Goal: Feedback & Contribution: Submit feedback/report problem

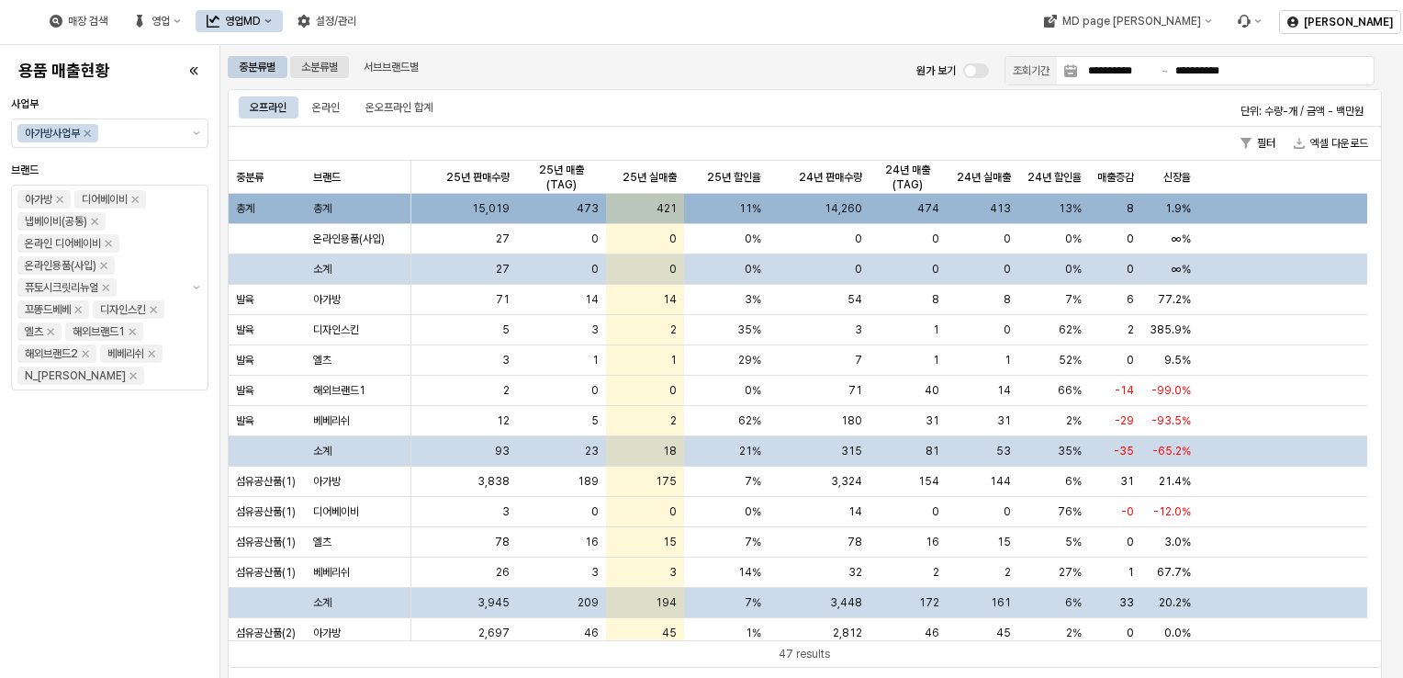
click at [326, 73] on div "소분류별" at bounding box center [319, 67] width 37 height 22
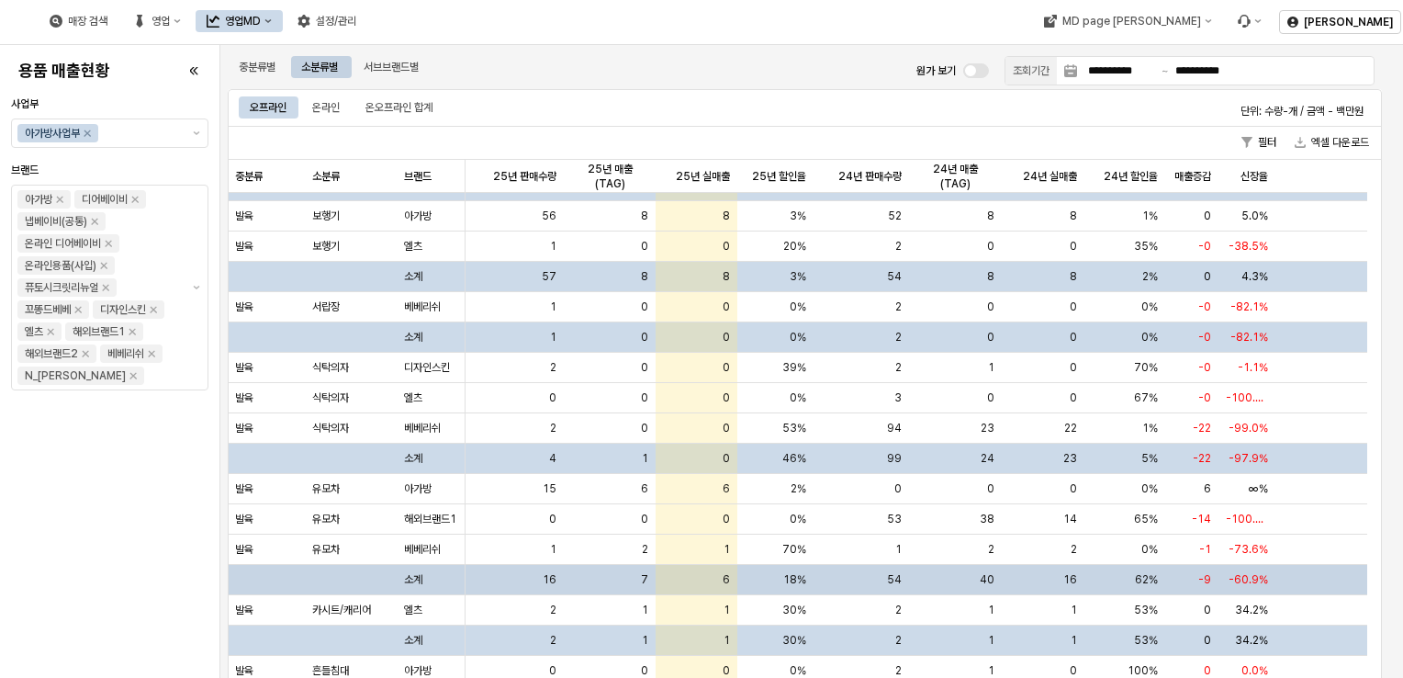
scroll to position [367, 0]
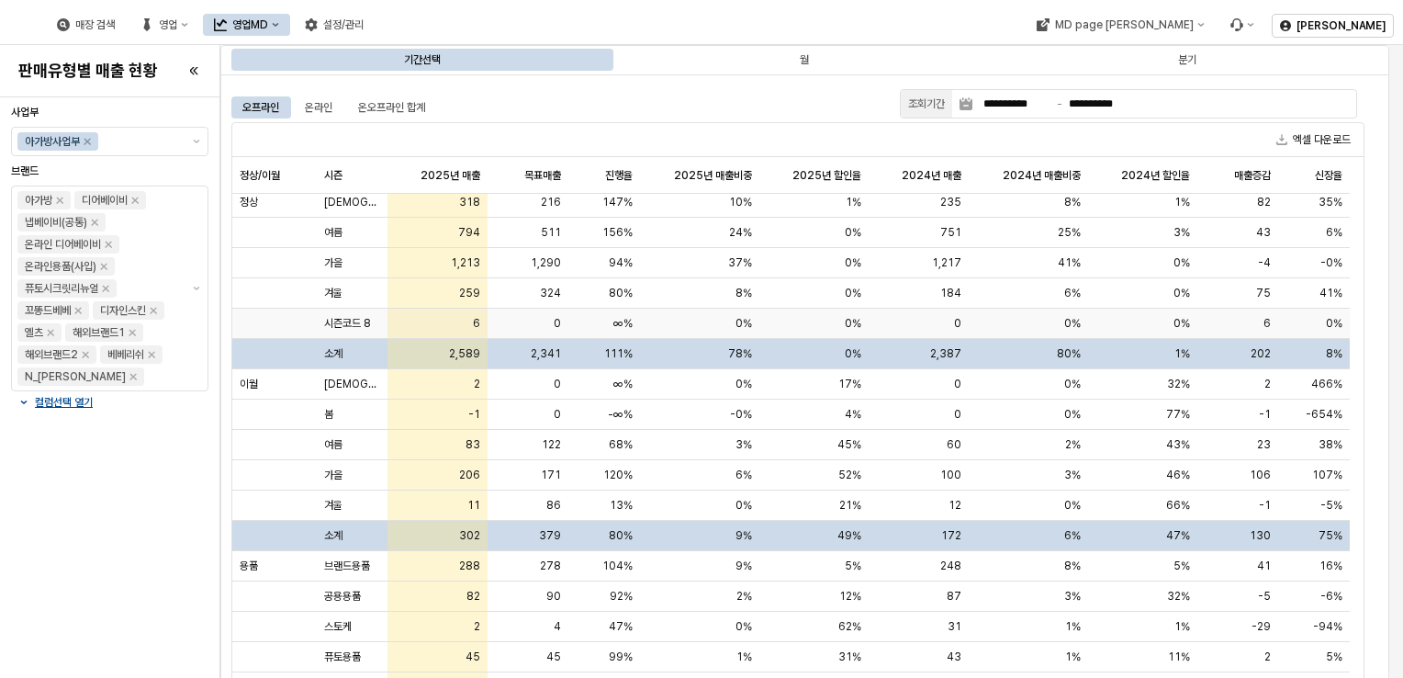
scroll to position [38, 0]
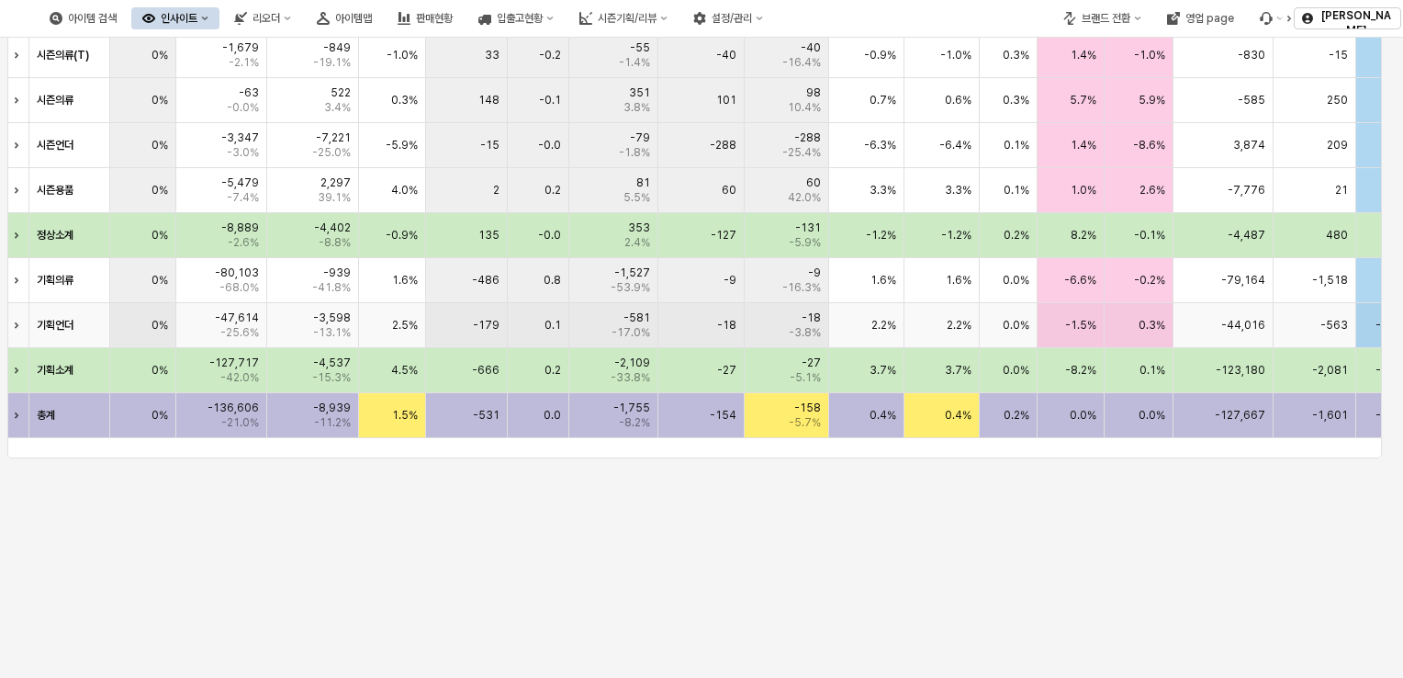
scroll to position [891, 0]
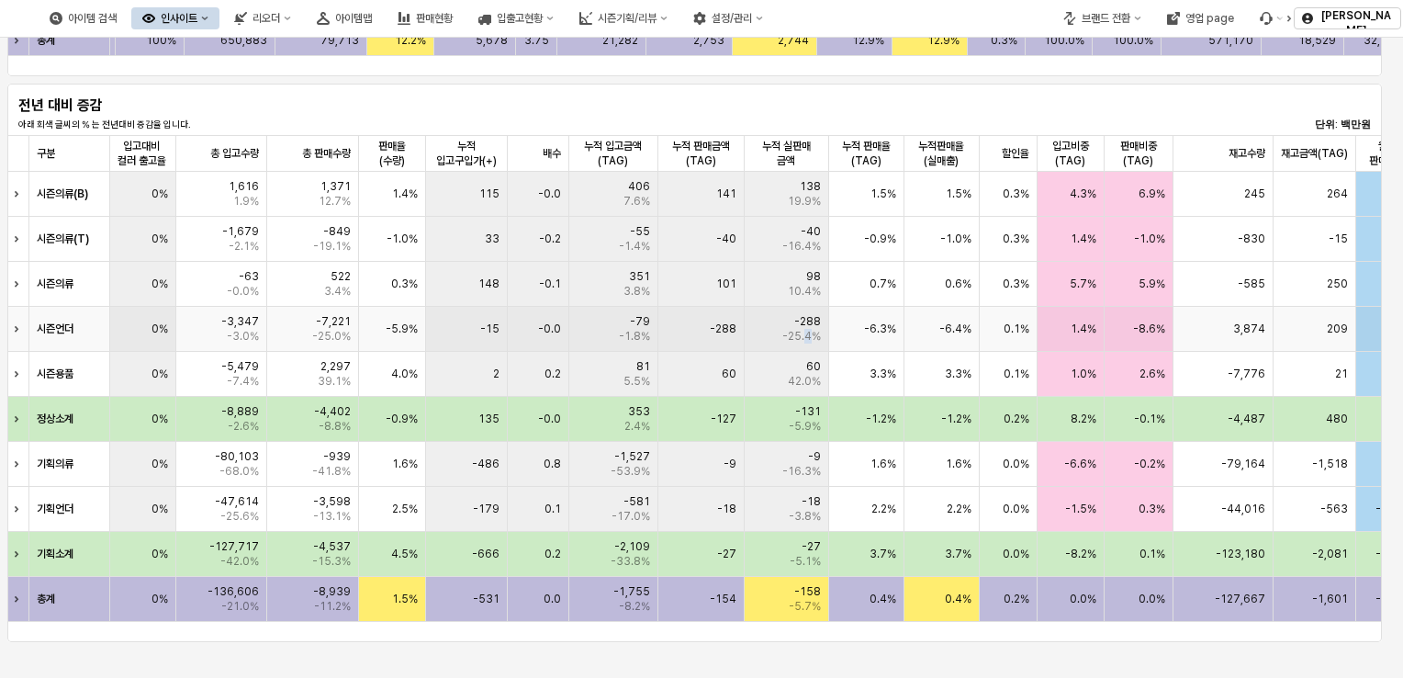
click at [808, 334] on span "-25.4%" at bounding box center [801, 336] width 39 height 15
drag, startPoint x: 808, startPoint y: 334, endPoint x: 821, endPoint y: 347, distance: 18.2
click at [821, 347] on div "-288 -25.4%" at bounding box center [787, 329] width 84 height 45
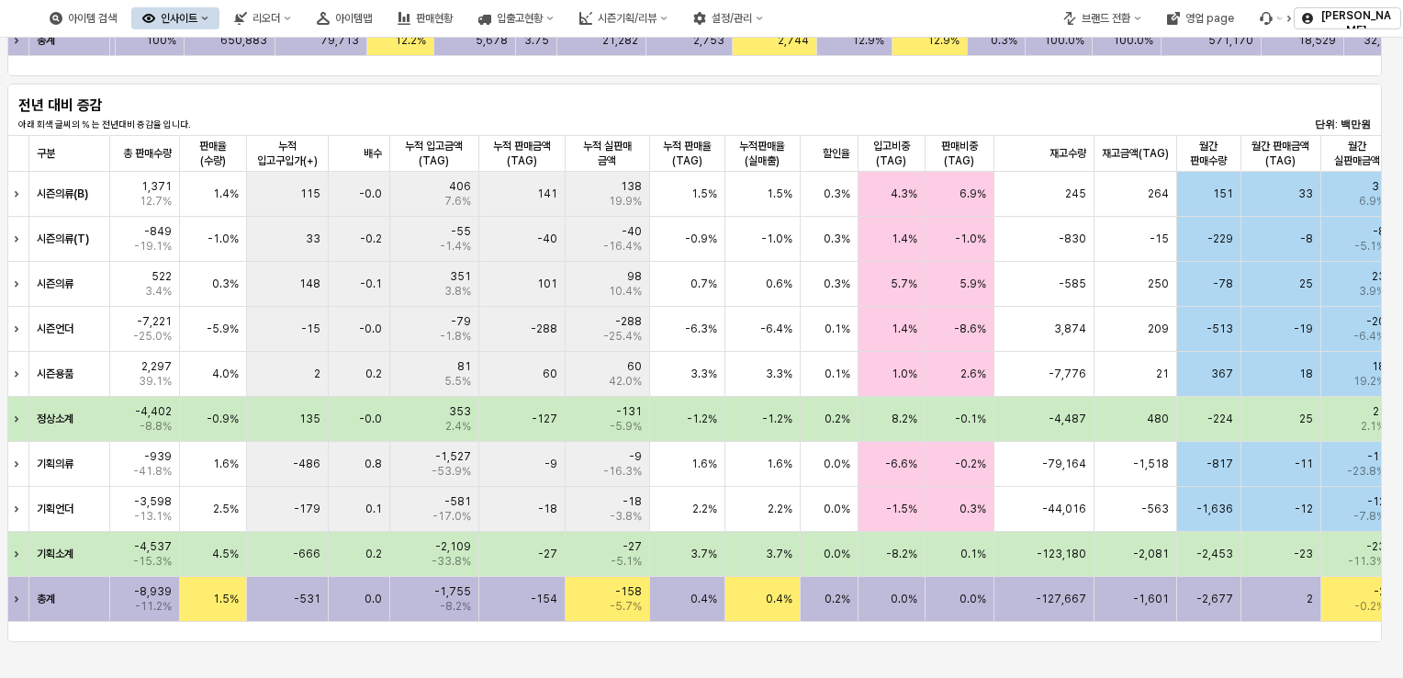
scroll to position [0, 755]
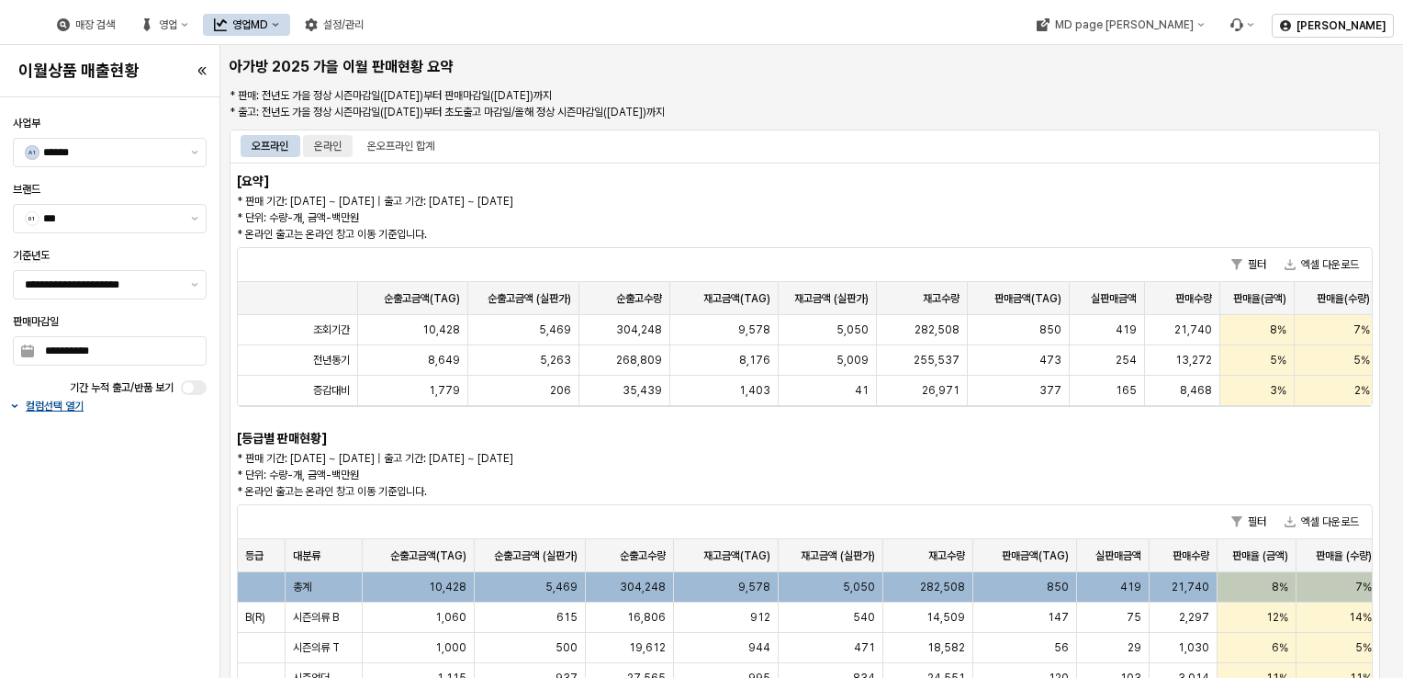
click at [327, 147] on div "온라인" at bounding box center [328, 146] width 28 height 22
click at [279, 137] on div "오프라인" at bounding box center [270, 146] width 37 height 22
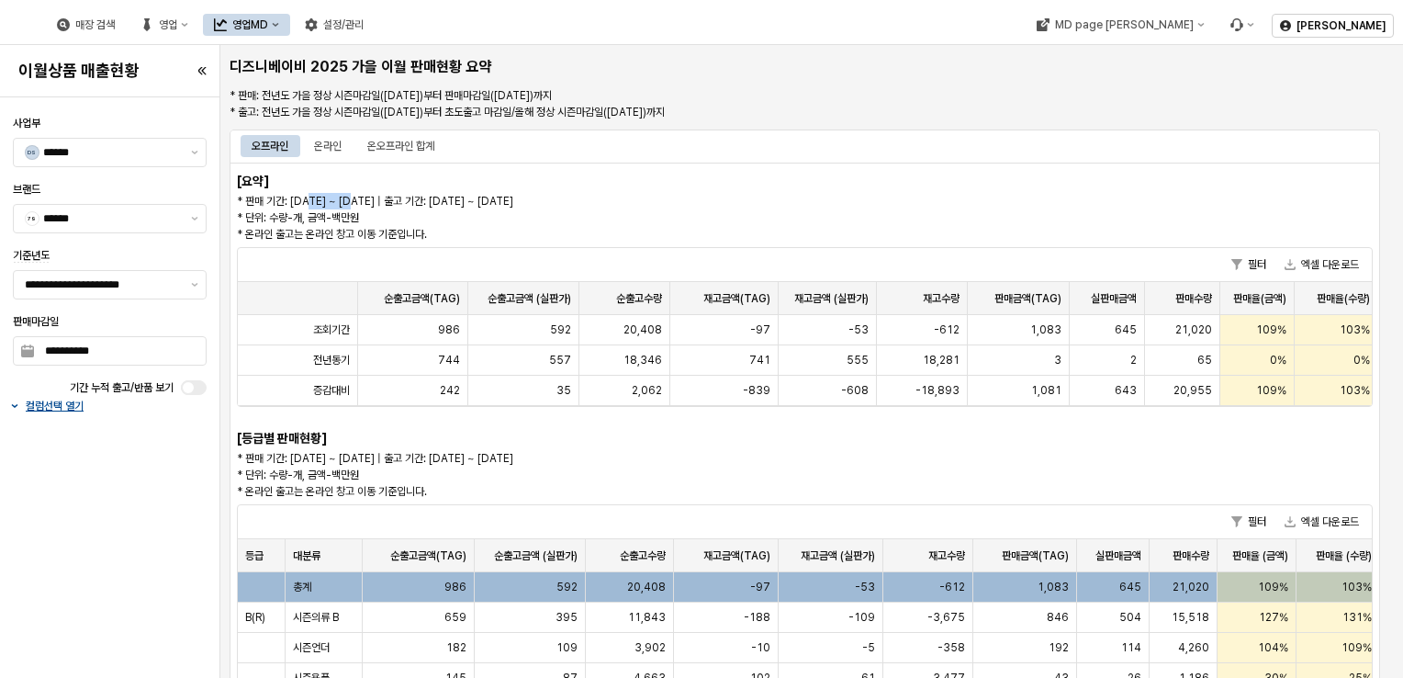
drag, startPoint x: 358, startPoint y: 200, endPoint x: 313, endPoint y: 196, distance: 45.2
click at [313, 196] on p "* 판매 기간: 2025-02-15 ~ 2025-08-17 | 출고 기간: 2025-02-15 ~ 2025-08-17 * 단위: 수량-개, 금…" at bounding box center [661, 218] width 848 height 50
drag, startPoint x: 313, startPoint y: 196, endPoint x: 467, endPoint y: 196, distance: 154.3
click at [467, 196] on p "* 판매 기간: 2025-02-15 ~ 2025-08-17 | 출고 기간: 2025-02-15 ~ 2025-08-17 * 단위: 수량-개, 금…" at bounding box center [661, 218] width 848 height 50
click at [336, 142] on div "온라인" at bounding box center [328, 146] width 28 height 22
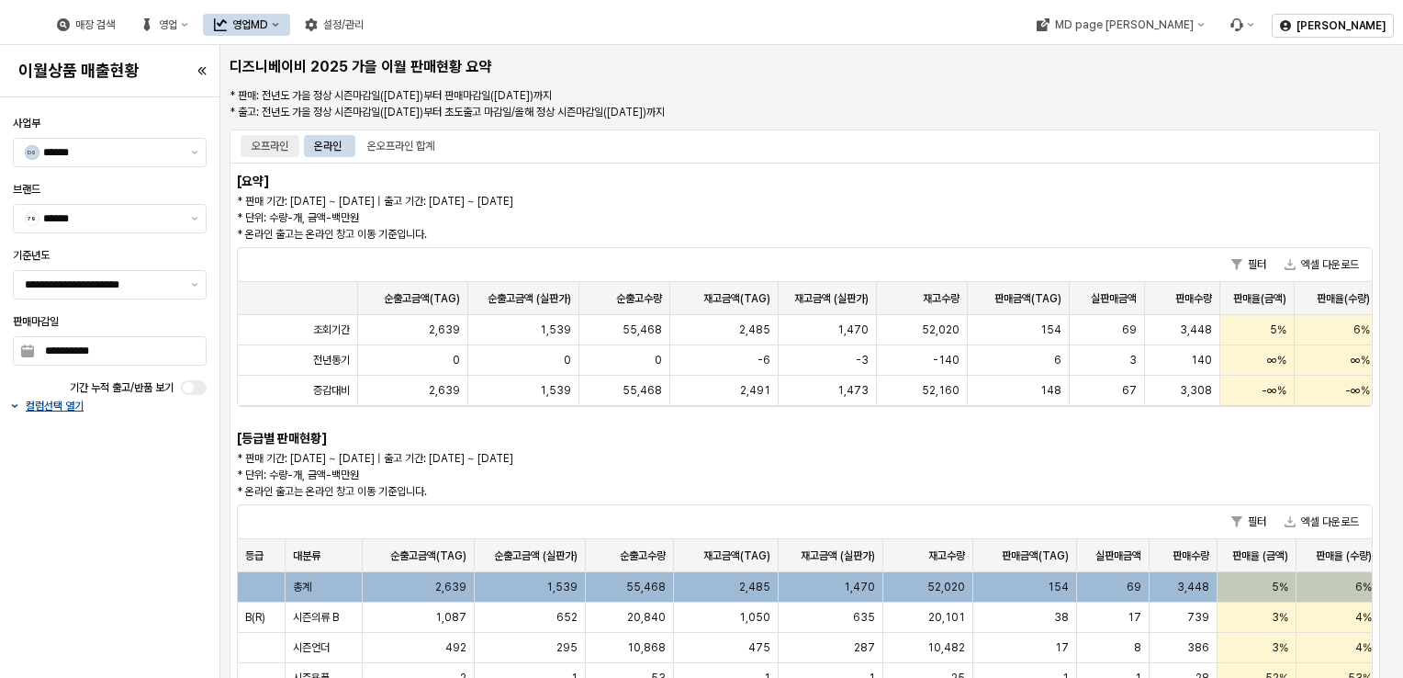
click at [257, 147] on div "오프라인" at bounding box center [270, 146] width 37 height 22
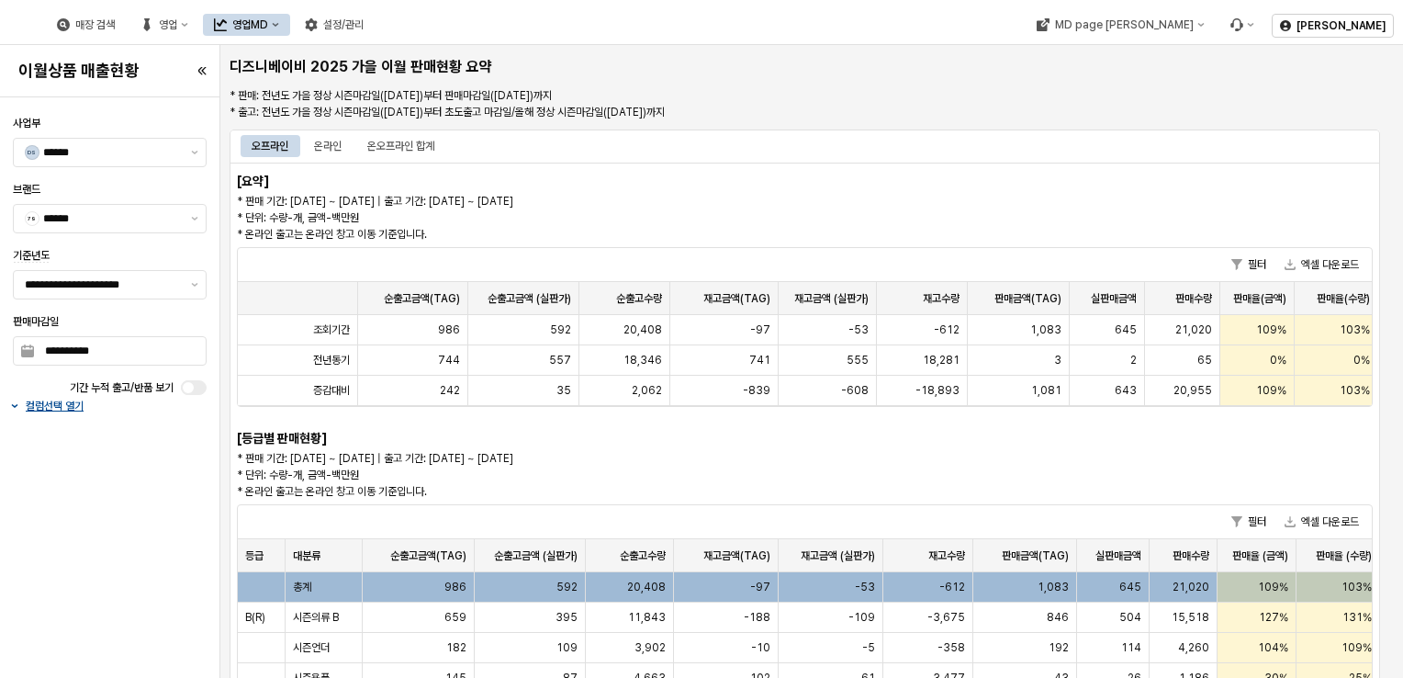
click at [357, 210] on p "* 판매 기간: 2025-02-15 ~ 2025-08-17 | 출고 기간: 2025-02-15 ~ 2025-08-17 * 단위: 수량-개, 금…" at bounding box center [661, 218] width 848 height 50
click at [336, 144] on div "온라인" at bounding box center [328, 146] width 28 height 22
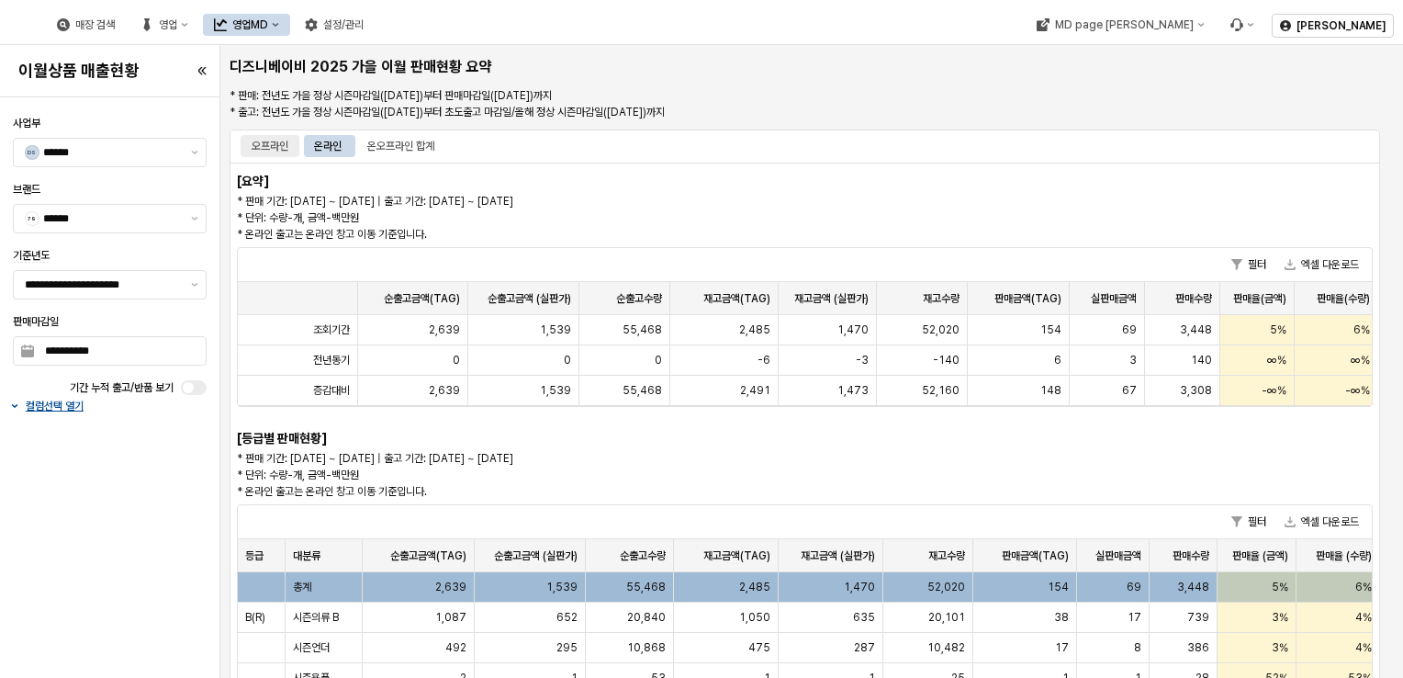
click at [277, 145] on div "오프라인" at bounding box center [270, 146] width 37 height 22
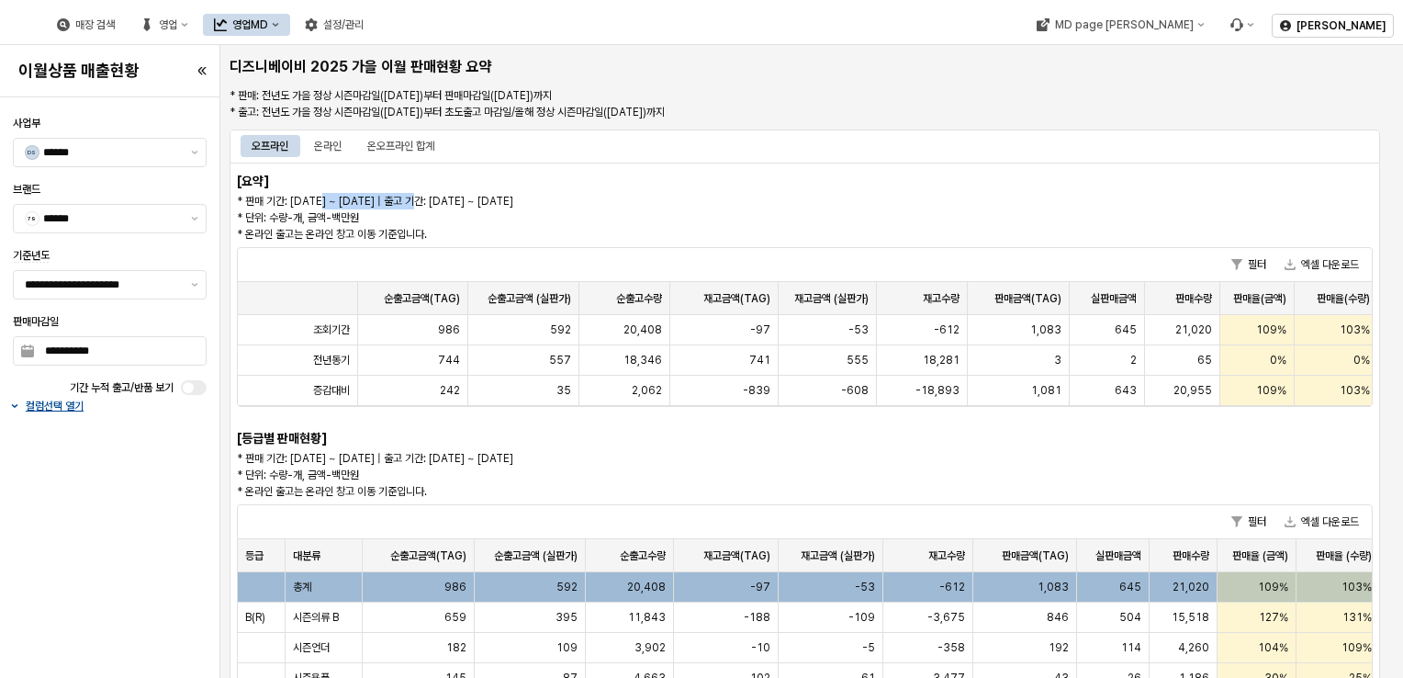
drag, startPoint x: 323, startPoint y: 197, endPoint x: 421, endPoint y: 193, distance: 98.4
click at [421, 193] on p "* 판매 기간: 2025-02-15 ~ 2025-08-17 | 출고 기간: 2025-02-15 ~ 2025-08-17 * 단위: 수량-개, 금…" at bounding box center [661, 218] width 848 height 50
drag, startPoint x: 421, startPoint y: 197, endPoint x: 422, endPoint y: 206, distance: 9.2
click at [422, 206] on p "* 판매 기간: 2025-02-15 ~ 2025-08-17 | 출고 기간: 2025-02-15 ~ 2025-08-17 * 단위: 수량-개, 금…" at bounding box center [661, 218] width 848 height 50
click at [430, 198] on p "* 판매 기간: 2025-02-15 ~ 2025-08-17 | 출고 기간: 2025-02-15 ~ 2025-08-17 * 단위: 수량-개, 금…" at bounding box center [661, 218] width 848 height 50
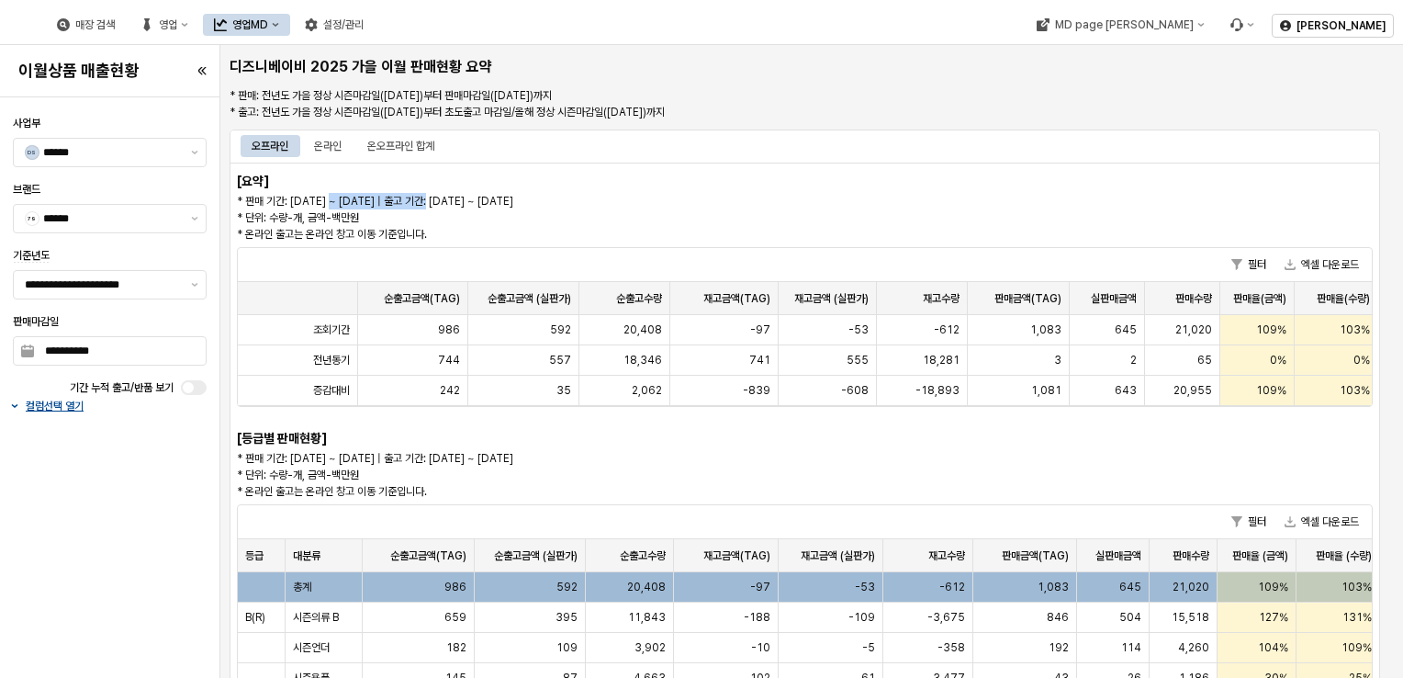
drag, startPoint x: 435, startPoint y: 197, endPoint x: 331, endPoint y: 195, distance: 103.8
click at [332, 195] on p "* 판매 기간: 2025-02-15 ~ 2025-08-17 | 출고 기간: 2025-02-15 ~ 2025-08-17 * 단위: 수량-개, 금…" at bounding box center [661, 218] width 848 height 50
drag, startPoint x: 330, startPoint y: 195, endPoint x: 313, endPoint y: 194, distance: 16.6
click at [313, 194] on p "* 판매 기간: 2025-02-15 ~ 2025-08-17 | 출고 기간: 2025-02-15 ~ 2025-08-17 * 단위: 수량-개, 금…" at bounding box center [661, 218] width 848 height 50
drag, startPoint x: 408, startPoint y: 196, endPoint x: 478, endPoint y: 192, distance: 69.9
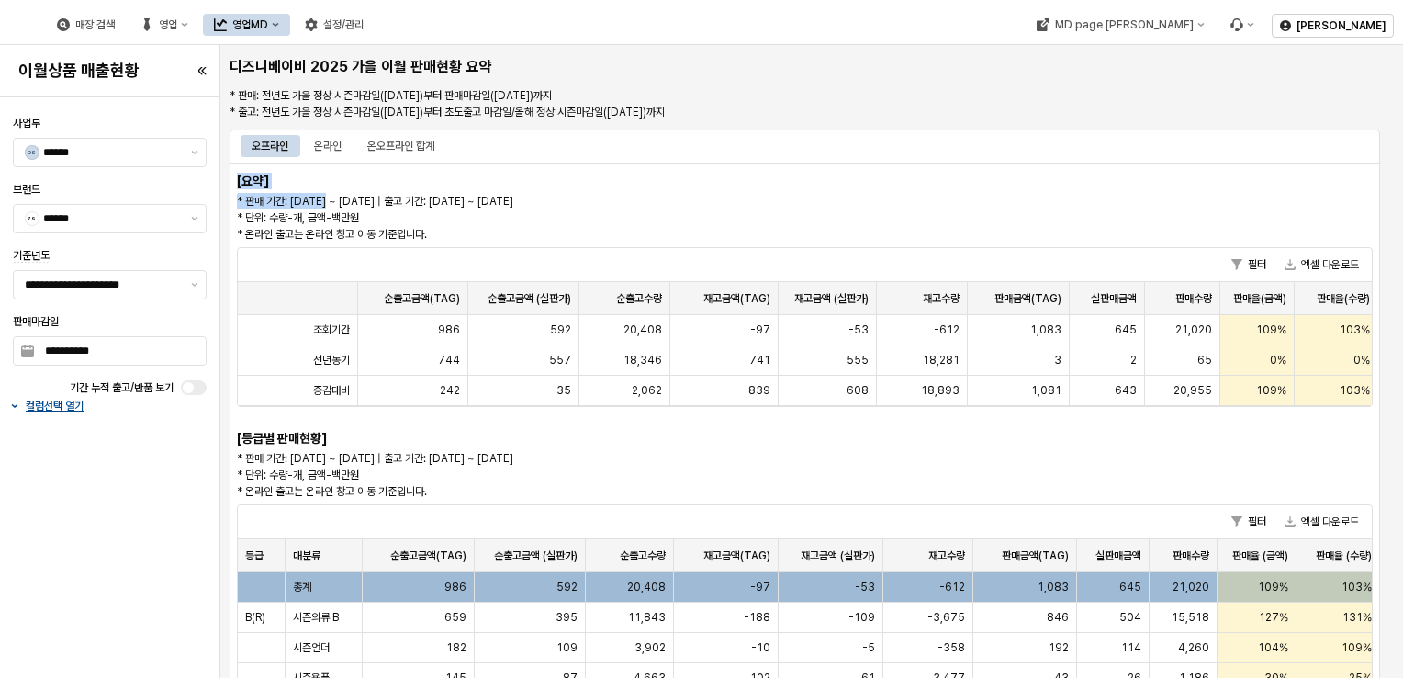
click at [478, 192] on div "* 판매 기간: 2025-02-15 ~ 2025-08-17 | 출고 기간: 2025-02-15 ~ 2025-08-17 * 단위: 수량-개, 금…" at bounding box center [661, 217] width 848 height 51
drag, startPoint x: 478, startPoint y: 192, endPoint x: 433, endPoint y: 206, distance: 46.2
click at [433, 206] on p "* 판매 기간: 2025-02-15 ~ 2025-08-17 | 출고 기간: 2025-02-15 ~ 2025-08-17 * 단위: 수량-개, 금…" at bounding box center [661, 218] width 848 height 50
drag, startPoint x: 433, startPoint y: 204, endPoint x: 344, endPoint y: 199, distance: 88.3
click at [344, 199] on p "* 판매 기간: 2025-02-15 ~ 2025-08-17 | 출고 기간: 2025-02-15 ~ 2025-08-17 * 단위: 수량-개, 금…" at bounding box center [661, 218] width 848 height 50
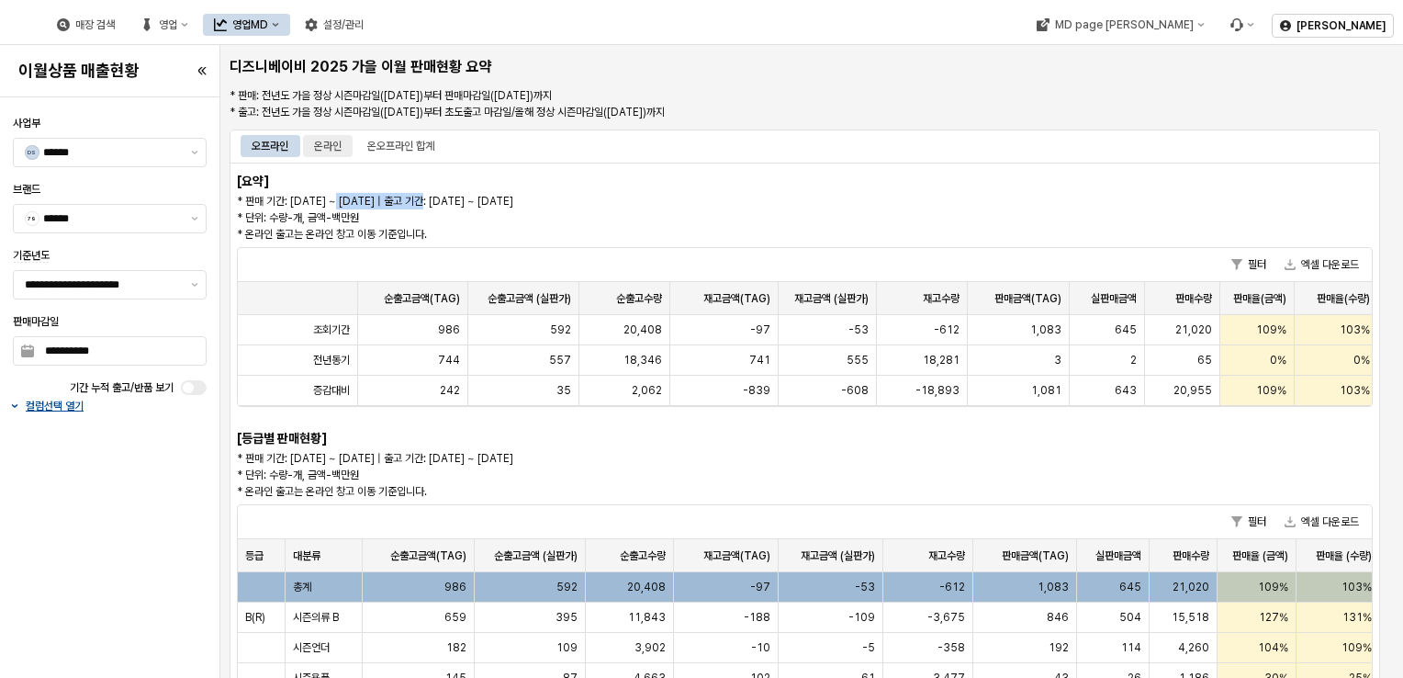
drag, startPoint x: 344, startPoint y: 199, endPoint x: 331, endPoint y: 152, distance: 49.7
click at [331, 152] on div "온라인" at bounding box center [328, 146] width 28 height 22
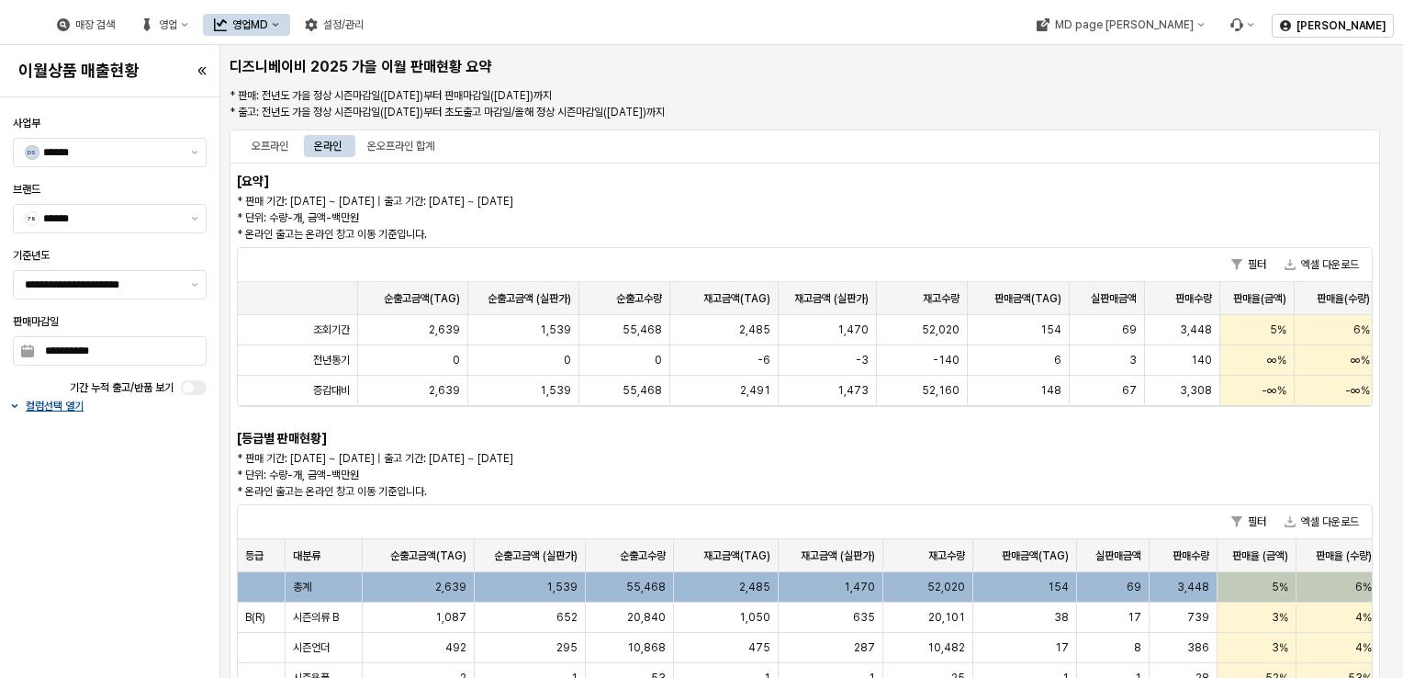
click at [578, 227] on p "* 판매 기간: 2025-02-15 ~ 2025-08-17 | 출고 기간: 2025-02-15 ~ 2025-08-17 * 단위: 수량-개, 금…" at bounding box center [661, 218] width 848 height 50
drag, startPoint x: 309, startPoint y: 199, endPoint x: 427, endPoint y: 202, distance: 118.5
click at [427, 204] on p "* 판매 기간: 2025-02-15 ~ 2025-08-17 | 출고 기간: 2025-02-15 ~ 2025-08-17 * 단위: 수량-개, 금…" at bounding box center [661, 218] width 848 height 50
click at [427, 202] on p "* 판매 기간: 2025-02-15 ~ 2025-08-17 | 출고 기간: 2025-02-15 ~ 2025-08-17 * 단위: 수량-개, 금…" at bounding box center [661, 218] width 848 height 50
click at [382, 197] on p "* 판매 기간: 2025-02-15 ~ 2025-08-17 | 출고 기간: 2025-02-15 ~ 2025-08-17 * 단위: 수량-개, 금…" at bounding box center [661, 218] width 848 height 50
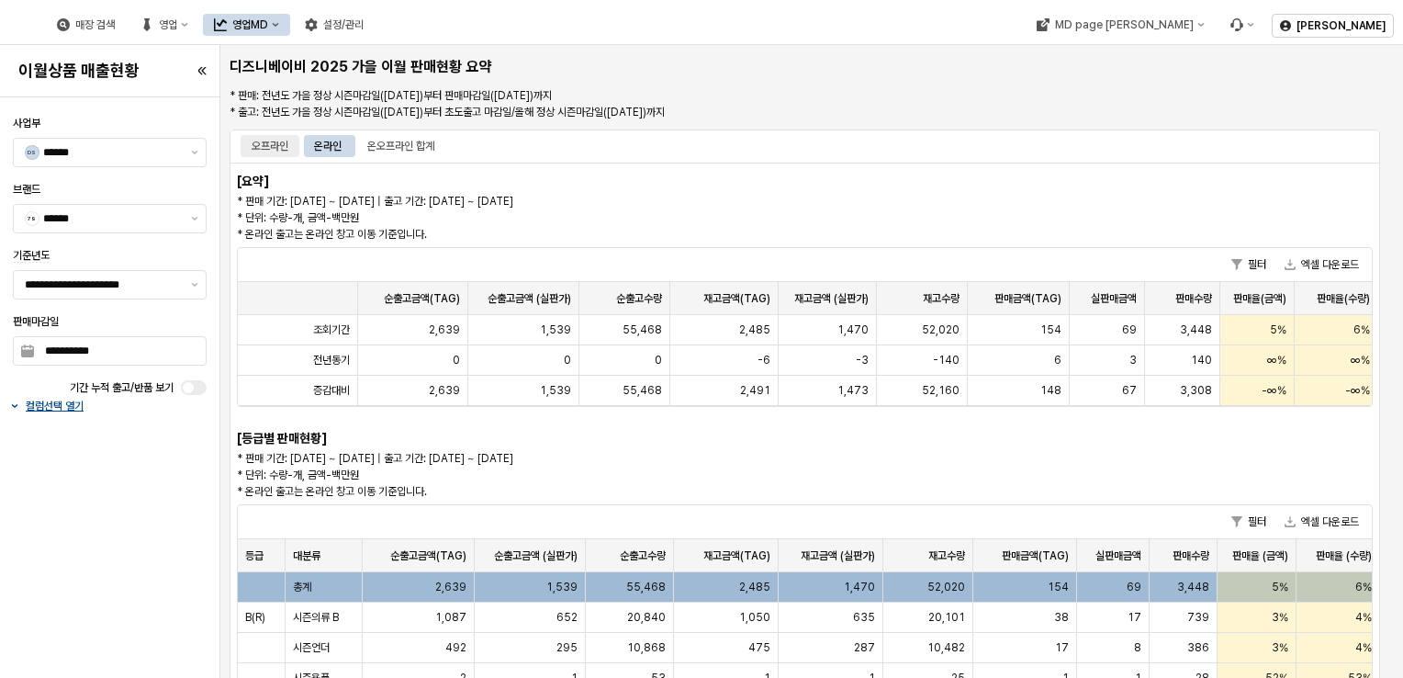
click at [290, 149] on div "오프라인" at bounding box center [270, 146] width 59 height 22
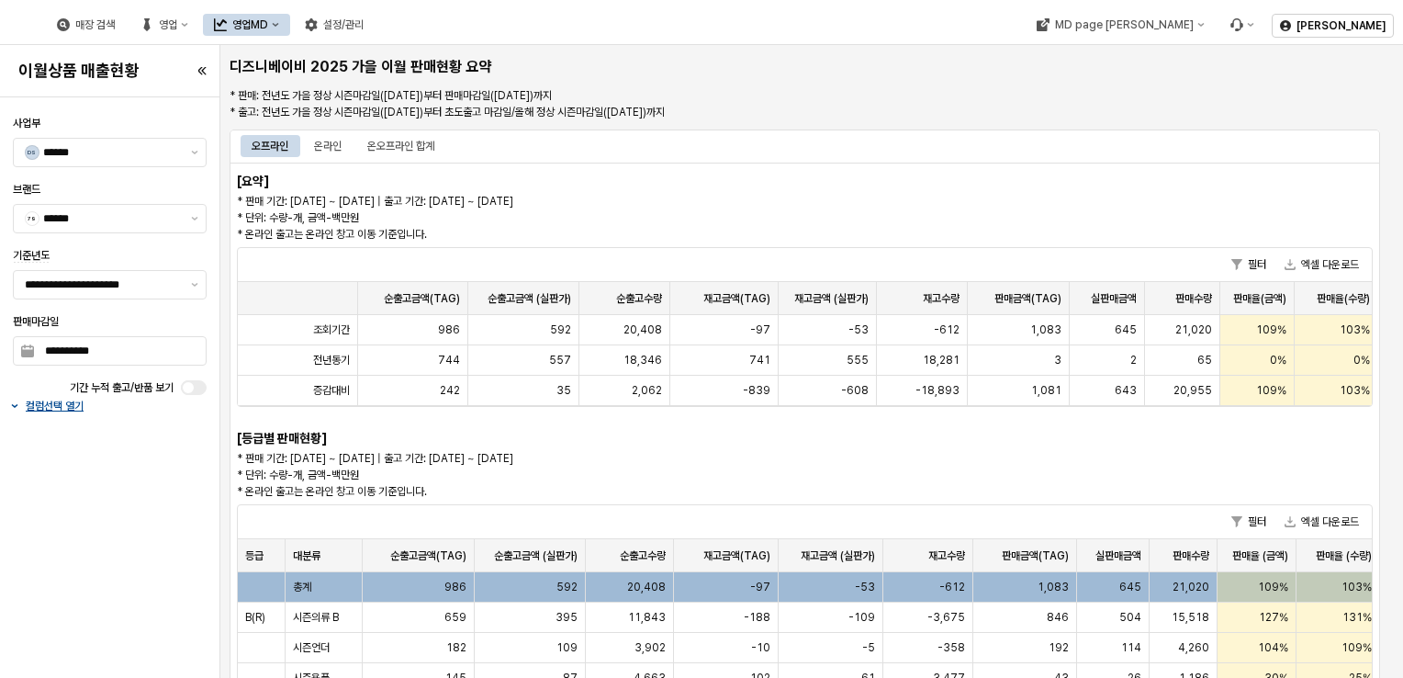
click at [523, 195] on p "* 판매 기간: 2025-02-15 ~ 2025-08-17 | 출고 기간: 2025-02-15 ~ 2025-08-17 * 단위: 수량-개, 금…" at bounding box center [661, 218] width 848 height 50
click at [262, 140] on div "오프라인" at bounding box center [270, 146] width 37 height 22
click at [321, 154] on div "온라인" at bounding box center [328, 146] width 28 height 22
click at [275, 132] on div "오프라인 온라인 온오프라인 합계" at bounding box center [805, 145] width 1129 height 29
click at [277, 145] on div "오프라인" at bounding box center [270, 146] width 37 height 22
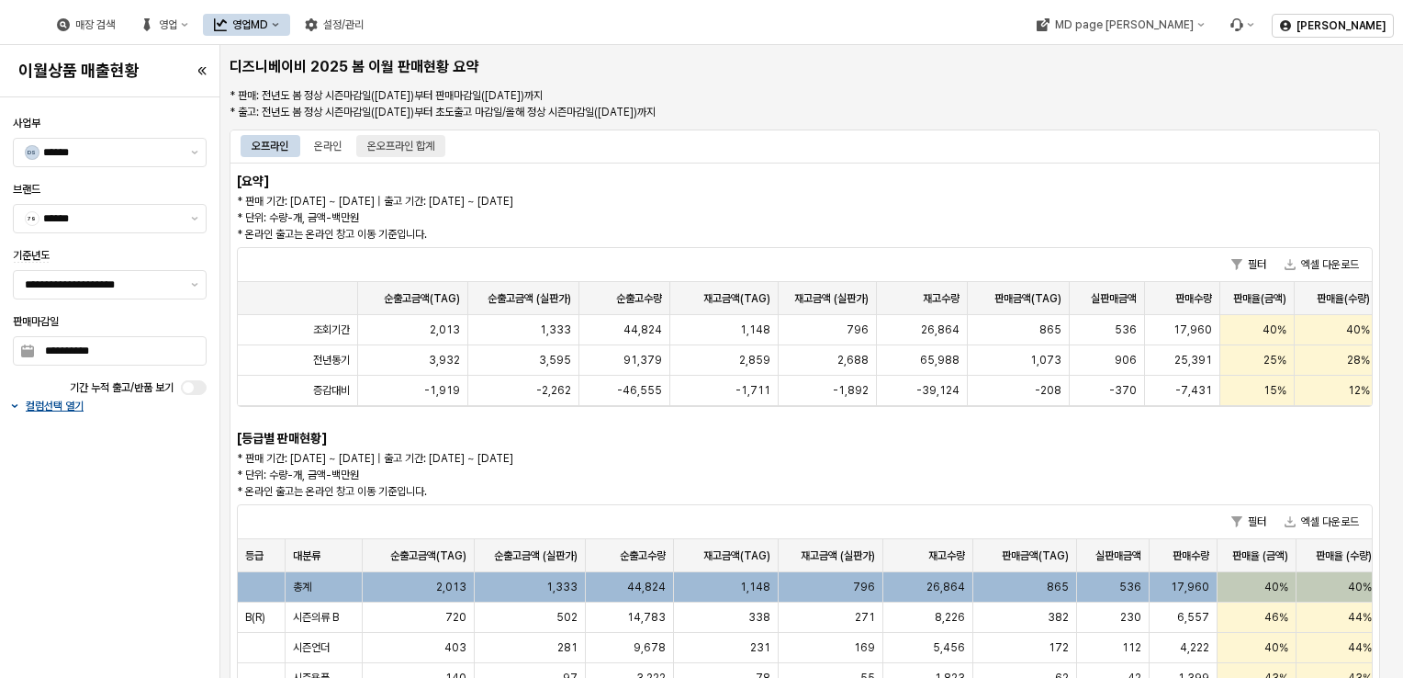
click at [425, 146] on div "온오프라인 합계" at bounding box center [400, 146] width 67 height 22
click at [310, 148] on div "온라인" at bounding box center [328, 146] width 50 height 22
click at [262, 152] on div "오프라인" at bounding box center [270, 146] width 37 height 22
drag, startPoint x: 322, startPoint y: 196, endPoint x: 591, endPoint y: 209, distance: 269.4
click at [591, 209] on p "* 판매 기간: 2024-07-15 ~ 2025-08-17 | 출고 기간: 2024-07-15 ~ 2025-06-15 * 단위: 수량-개, 금…" at bounding box center [661, 218] width 848 height 50
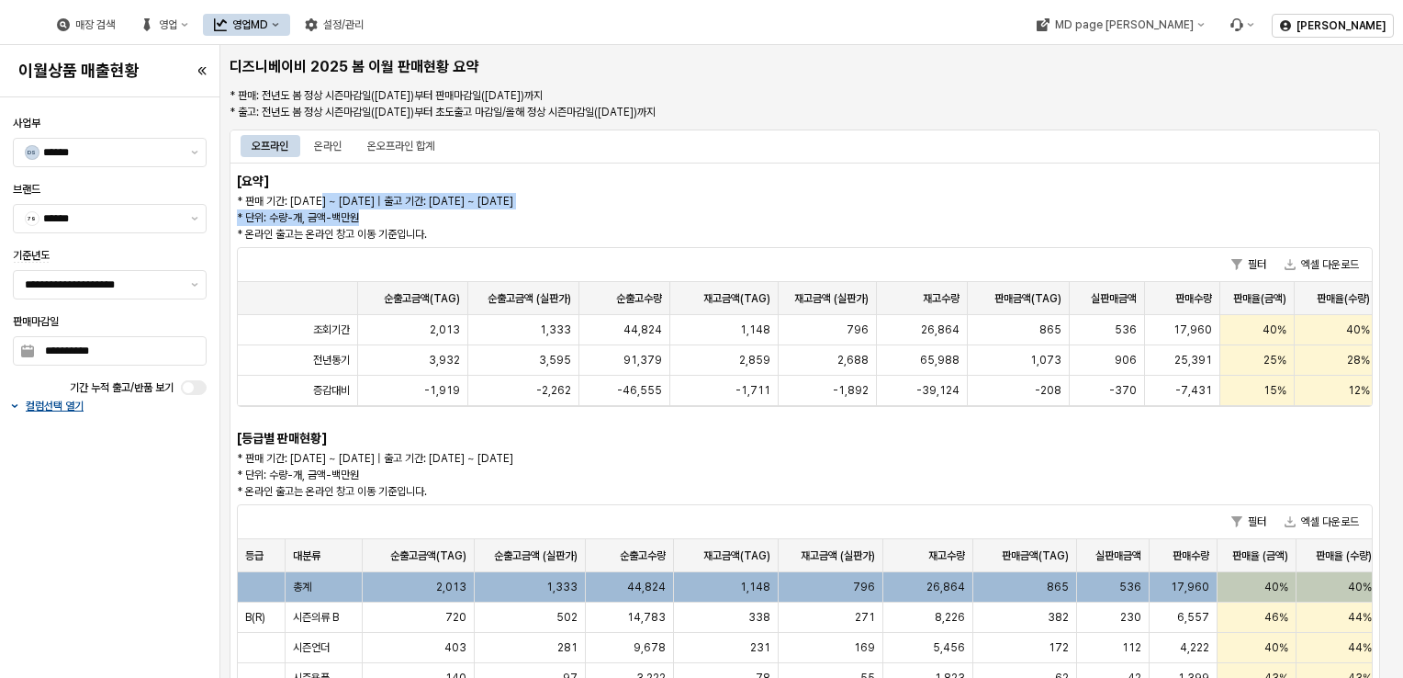
click at [592, 208] on p "* 판매 기간: 2024-07-15 ~ 2025-08-17 | 출고 기간: 2024-07-15 ~ 2025-06-15 * 단위: 수량-개, 금…" at bounding box center [661, 218] width 848 height 50
click at [702, 220] on p "* 판매 기간: 2024-07-15 ~ 2025-08-17 | 출고 기간: 2024-07-15 ~ 2025-06-15 * 단위: 수량-개, 금…" at bounding box center [661, 218] width 848 height 50
click at [316, 188] on h6 "[요약]" at bounding box center [277, 181] width 81 height 17
drag, startPoint x: 343, startPoint y: 197, endPoint x: 355, endPoint y: 197, distance: 11.9
click at [355, 197] on p "* 판매 기간: 2024-07-15 ~ 2025-08-17 | 출고 기간: 2024-07-15 ~ 2025-06-15 * 단위: 수량-개, 금…" at bounding box center [661, 218] width 848 height 50
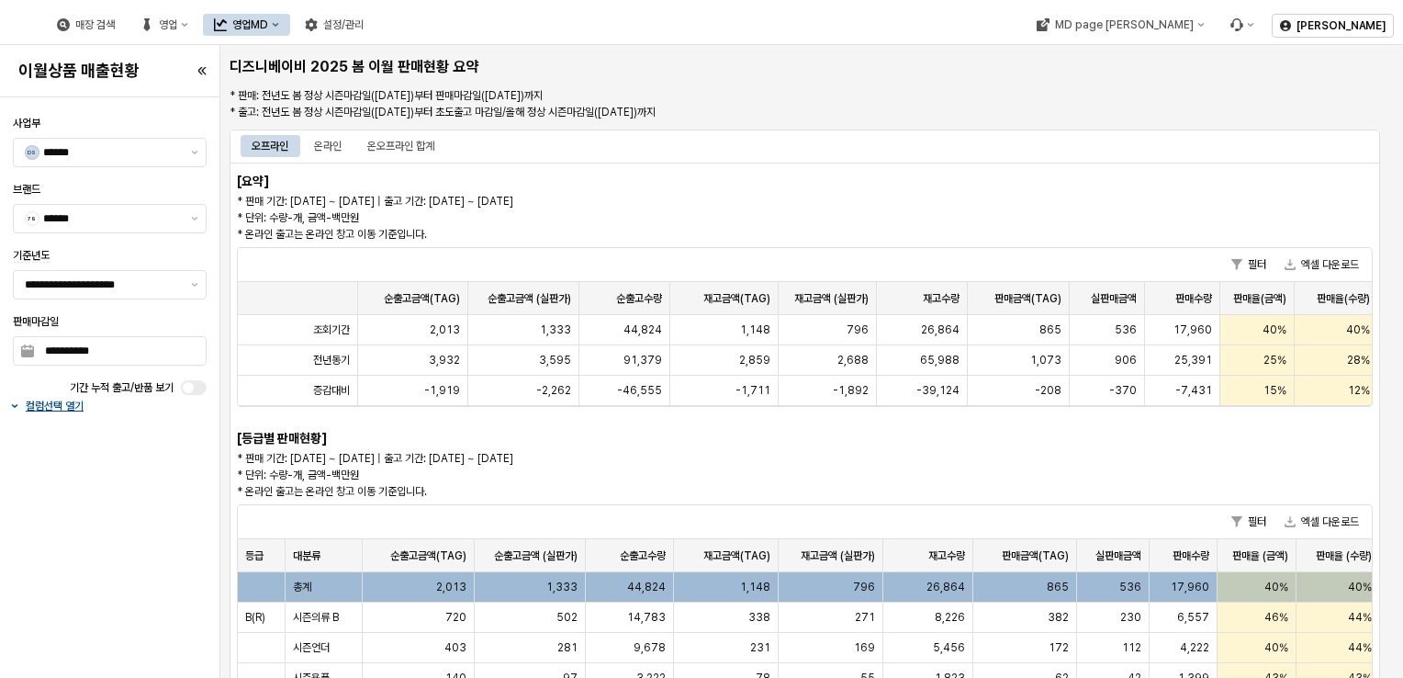
click at [587, 227] on p "* 판매 기간: 2024-07-15 ~ 2025-08-17 | 출고 기간: 2024-07-15 ~ 2025-06-15 * 단위: 수량-개, 금…" at bounding box center [661, 218] width 848 height 50
drag, startPoint x: 514, startPoint y: 199, endPoint x: 628, endPoint y: 234, distance: 119.1
click at [628, 234] on p "* 판매 기간: 2024-07-15 ~ 2025-08-17 | 출고 기간: 2024-07-15 ~ 2025-06-15 * 단위: 수량-개, 금…" at bounding box center [661, 218] width 848 height 50
click at [628, 233] on p "* 판매 기간: 2024-07-15 ~ 2025-08-17 | 출고 기간: 2024-07-15 ~ 2025-06-15 * 단위: 수량-개, 금…" at bounding box center [661, 218] width 848 height 50
click at [553, 200] on p "* 판매 기간: 2024-07-15 ~ 2025-08-17 | 출고 기간: 2024-07-15 ~ 2025-06-15 * 단위: 수량-개, 금…" at bounding box center [661, 218] width 848 height 50
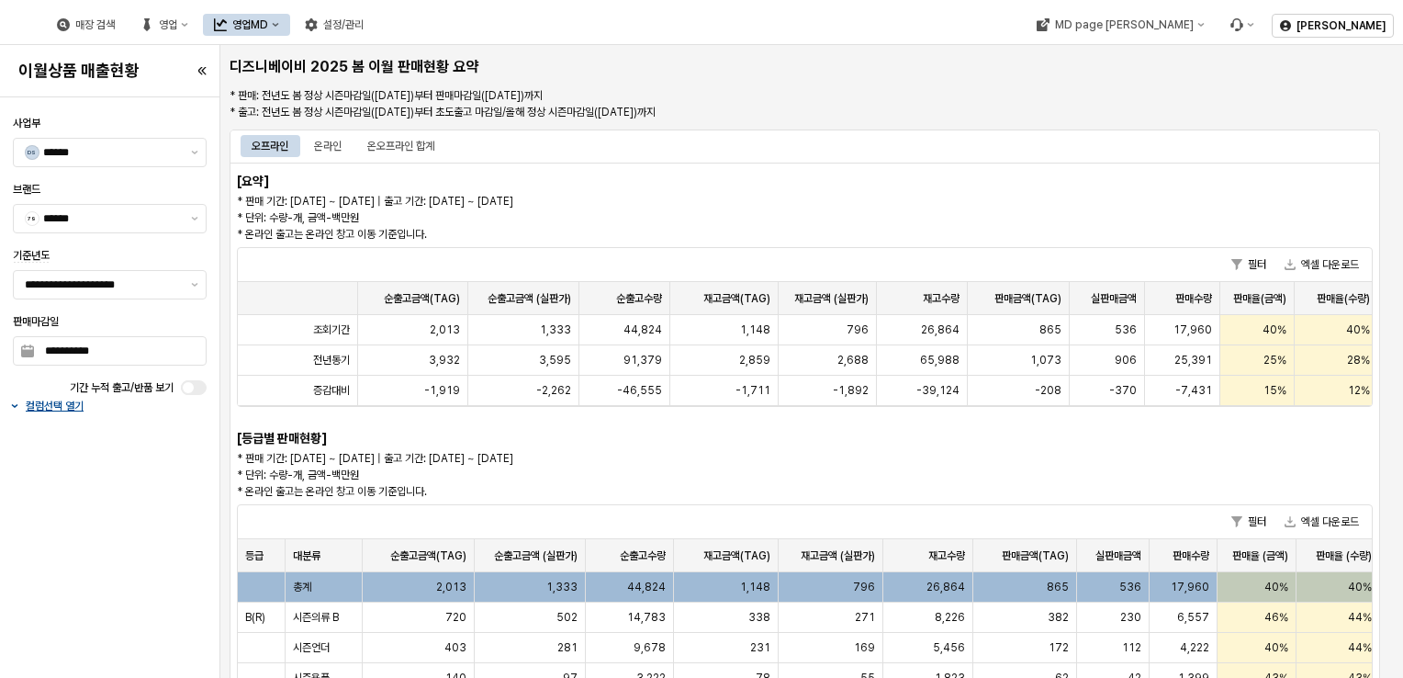
click at [475, 185] on div "[요약] * 판매 기간: 2024-07-15 ~ 2025-08-17 | 출고 기간: 2024-07-15 ~ 2025-06-15 * 단위: 수량…" at bounding box center [805, 517] width 1151 height 709
drag, startPoint x: 441, startPoint y: 197, endPoint x: 435, endPoint y: 238, distance: 41.7
click at [435, 238] on p "* 판매 기간: 2024-07-15 ~ 2025-08-17 | 출고 기간: 2024-07-15 ~ 2025-06-15 * 단위: 수량-개, 금…" at bounding box center [661, 218] width 848 height 50
click at [444, 230] on p "* 판매 기간: 2024-07-15 ~ 2025-08-17 | 출고 기간: 2024-07-15 ~ 2025-06-15 * 단위: 수량-개, 금…" at bounding box center [661, 218] width 848 height 50
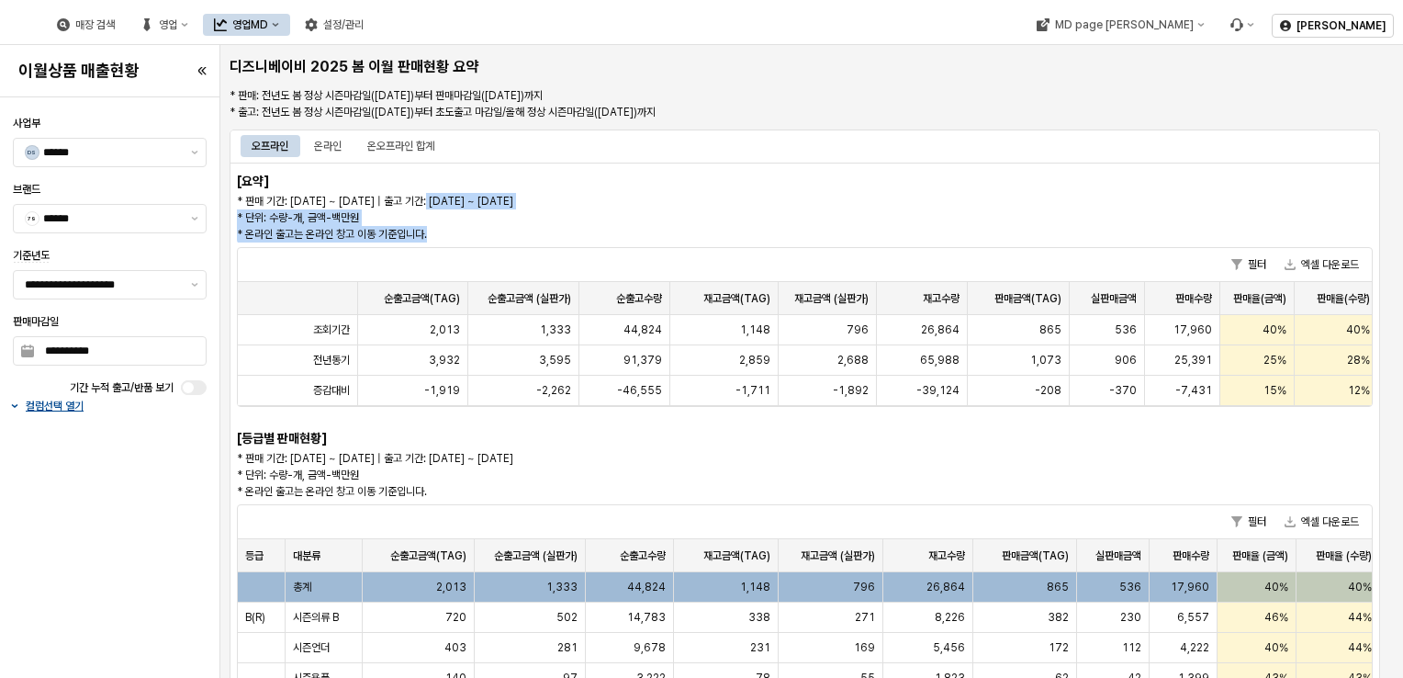
drag, startPoint x: 444, startPoint y: 233, endPoint x: 435, endPoint y: 200, distance: 34.1
click at [435, 200] on p "* 판매 기간: 2024-07-15 ~ 2025-08-17 | 출고 기간: 2024-07-15 ~ 2025-06-15 * 단위: 수량-개, 금…" at bounding box center [661, 218] width 848 height 50
drag, startPoint x: 435, startPoint y: 200, endPoint x: 433, endPoint y: 211, distance: 11.2
click at [433, 211] on p "* 판매 기간: 2024-07-15 ~ 2025-08-17 | 출고 기간: 2024-07-15 ~ 2025-06-15 * 단위: 수량-개, 금…" at bounding box center [661, 218] width 848 height 50
drag, startPoint x: 433, startPoint y: 219, endPoint x: 430, endPoint y: 244, distance: 26.0
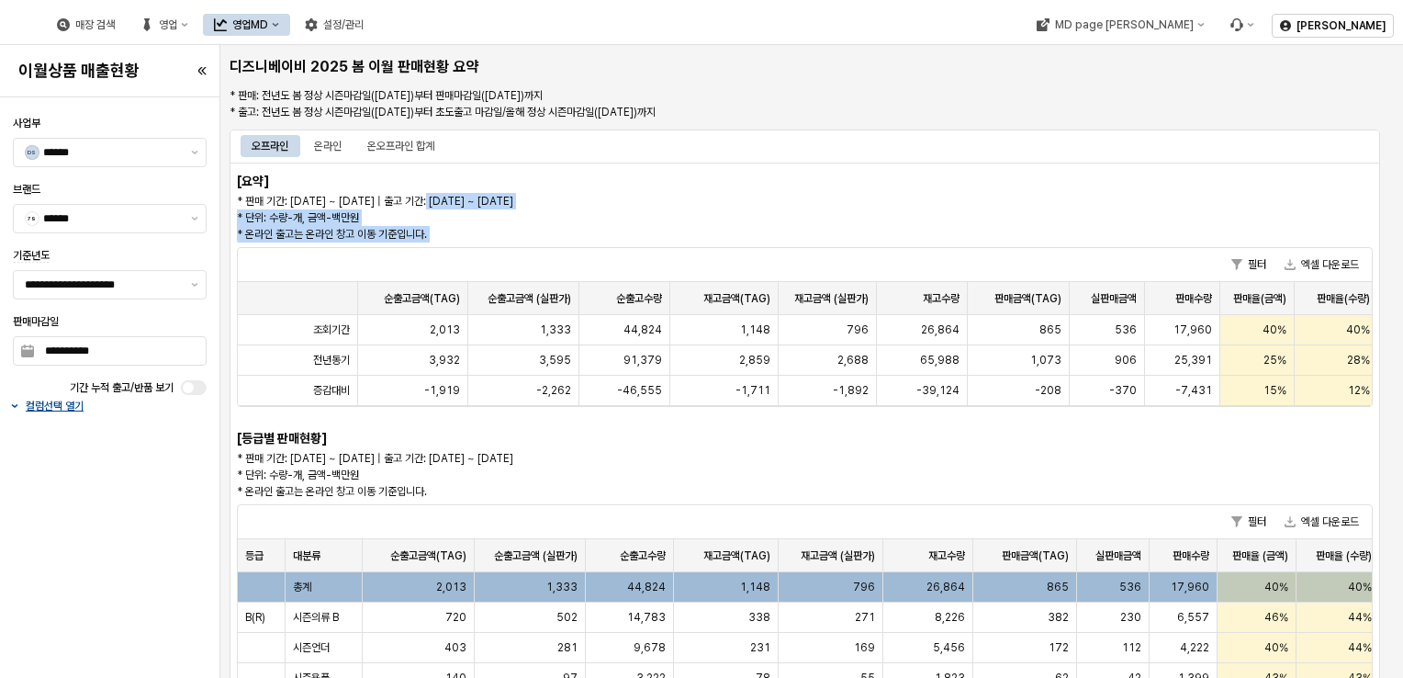
click at [430, 244] on div "[요약] * 판매 기간: 2024-07-15 ~ 2025-08-17 | 출고 기간: 2024-07-15 ~ 2025-06-15 * 단위: 수량…" at bounding box center [805, 517] width 1151 height 709
drag, startPoint x: 430, startPoint y: 244, endPoint x: 455, endPoint y: 230, distance: 28.4
click at [455, 230] on p "* 판매 기간: 2024-07-15 ~ 2025-08-17 | 출고 기간: 2024-07-15 ~ 2025-06-15 * 단위: 수량-개, 금…" at bounding box center [661, 218] width 848 height 50
click at [452, 233] on p "* 판매 기간: 2024-07-15 ~ 2025-08-17 | 출고 기간: 2024-07-15 ~ 2025-06-15 * 단위: 수량-개, 금…" at bounding box center [661, 218] width 848 height 50
drag, startPoint x: 447, startPoint y: 229, endPoint x: 433, endPoint y: 197, distance: 35.0
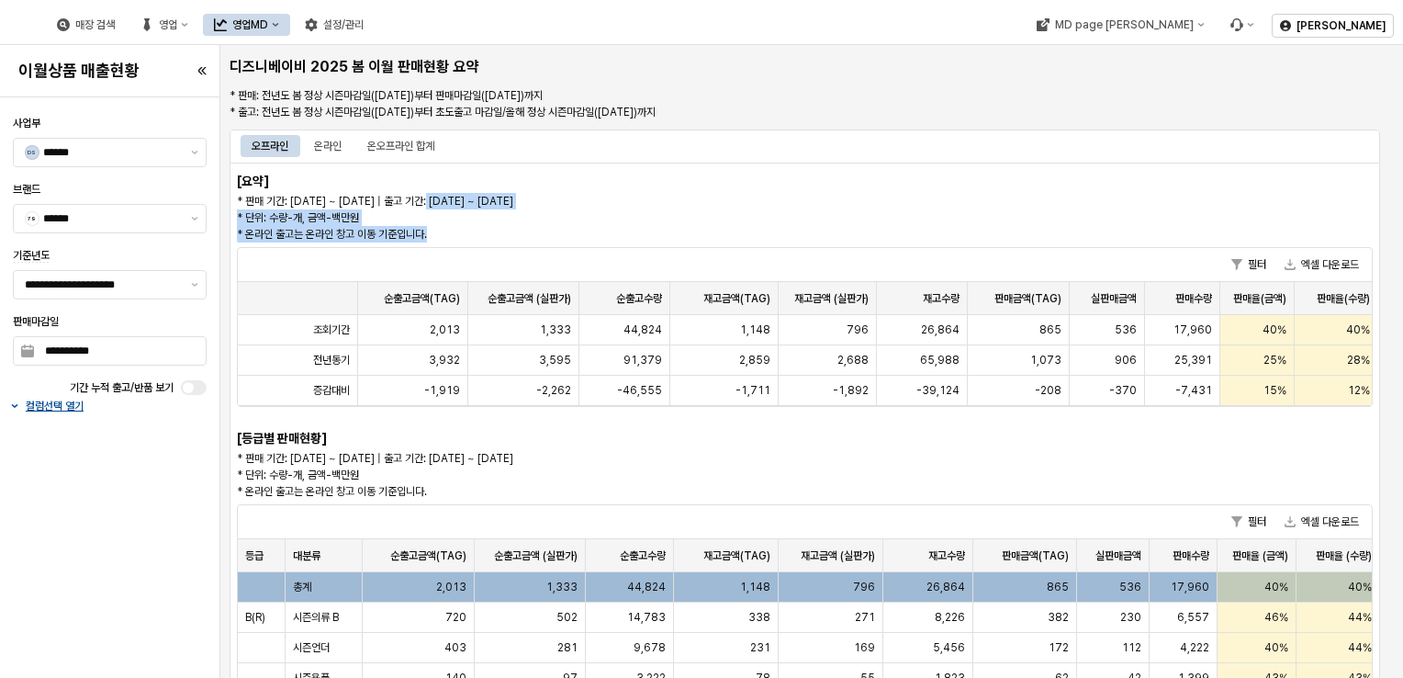
click at [433, 196] on p "* 판매 기간: 2024-07-15 ~ 2025-08-17 | 출고 기간: 2024-07-15 ~ 2025-06-15 * 단위: 수량-개, 금…" at bounding box center [661, 218] width 848 height 50
drag, startPoint x: 433, startPoint y: 197, endPoint x: 453, endPoint y: 244, distance: 51.5
click at [455, 245] on div "필터 엑셀 다운로드 순출고금액(TAG) 순출고금액(TAG) 순출고금액 (실판가) 순출고금액 (실판가) 순출고수량 순출고수량 재고금액(TAG) …" at bounding box center [805, 335] width 1151 height 184
drag, startPoint x: 433, startPoint y: 197, endPoint x: 436, endPoint y: 235, distance: 38.7
click at [436, 235] on p "* 판매 기간: 2024-07-15 ~ 2025-08-17 | 출고 기간: 2024-07-15 ~ 2025-06-15 * 단위: 수량-개, 금…" at bounding box center [661, 218] width 848 height 50
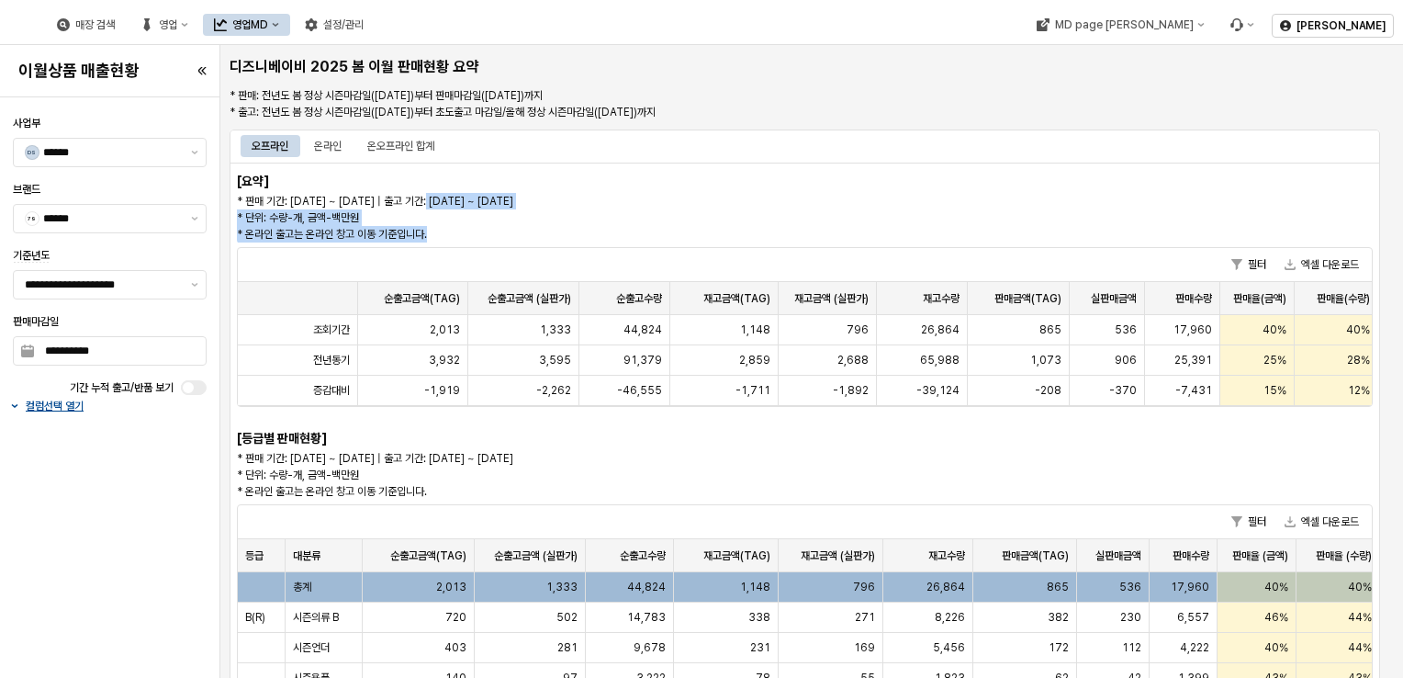
click at [436, 236] on p "* 판매 기간: 2024-07-15 ~ 2025-08-17 | 출고 기간: 2024-07-15 ~ 2025-06-15 * 단위: 수량-개, 금…" at bounding box center [661, 218] width 848 height 50
click at [438, 217] on p "* 판매 기간: 2024-07-15 ~ 2025-08-17 | 출고 기간: 2024-07-15 ~ 2025-06-15 * 단위: 수량-개, 금…" at bounding box center [661, 218] width 848 height 50
click at [436, 195] on p "* 판매 기간: 2024-07-15 ~ 2025-08-17 | 출고 기간: 2024-07-15 ~ 2025-06-15 * 단위: 수량-개, 금…" at bounding box center [661, 218] width 848 height 50
drag, startPoint x: 430, startPoint y: 200, endPoint x: 444, endPoint y: 217, distance: 21.5
click at [444, 217] on p "* 판매 기간: 2024-07-15 ~ 2025-08-17 | 출고 기간: 2024-07-15 ~ 2025-06-15 * 단위: 수량-개, 금…" at bounding box center [661, 218] width 848 height 50
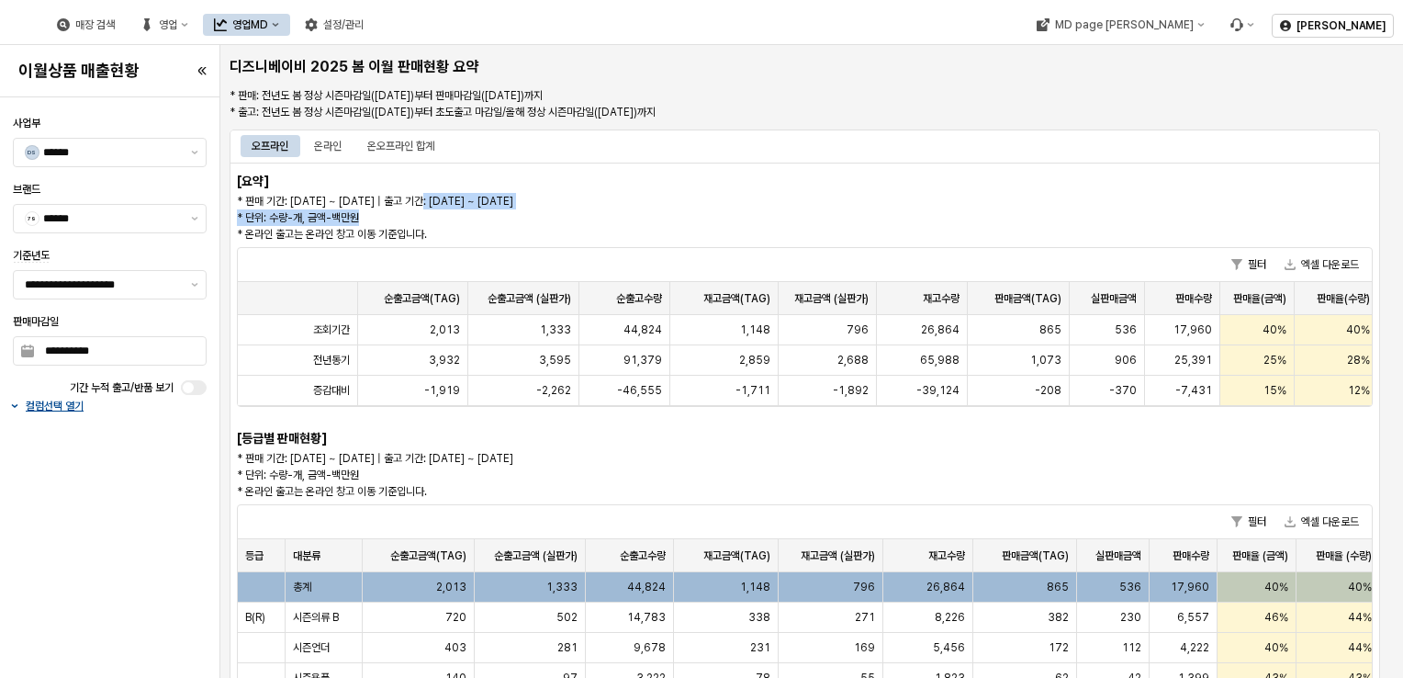
click at [444, 215] on p "* 판매 기간: 2024-07-15 ~ 2025-08-17 | 출고 기간: 2024-07-15 ~ 2025-06-15 * 단위: 수량-개, 금…" at bounding box center [661, 218] width 848 height 50
drag, startPoint x: 298, startPoint y: 199, endPoint x: 351, endPoint y: 206, distance: 53.6
click at [351, 206] on p "* 판매 기간: 2024-07-15 ~ 2025-08-17 | 출고 기간: 2024-07-15 ~ 2025-06-15 * 단위: 수량-개, 금…" at bounding box center [661, 218] width 848 height 50
drag, startPoint x: 351, startPoint y: 206, endPoint x: 479, endPoint y: 229, distance: 130.6
click at [479, 229] on p "* 판매 기간: 2024-07-15 ~ 2025-08-17 | 출고 기간: 2024-07-15 ~ 2025-06-15 * 단위: 수량-개, 금…" at bounding box center [661, 218] width 848 height 50
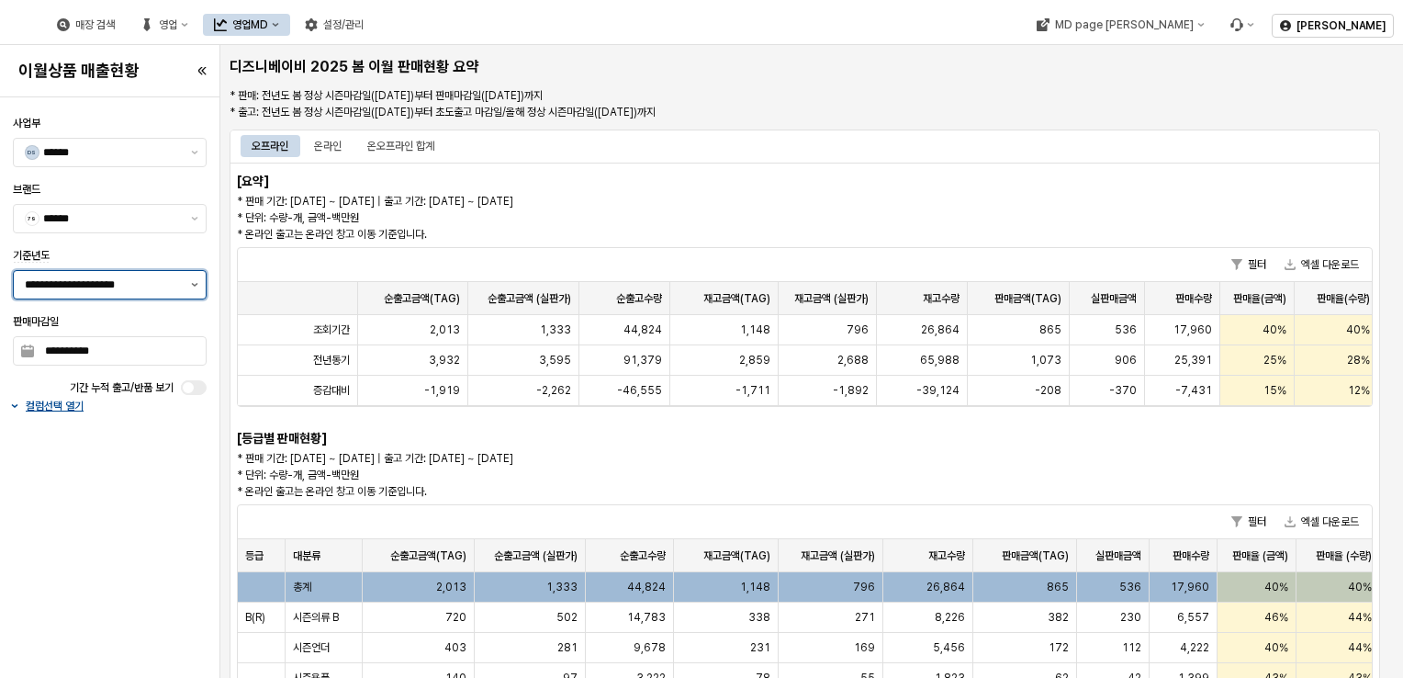
click at [202, 288] on button "제안 사항 표시" at bounding box center [195, 285] width 22 height 28
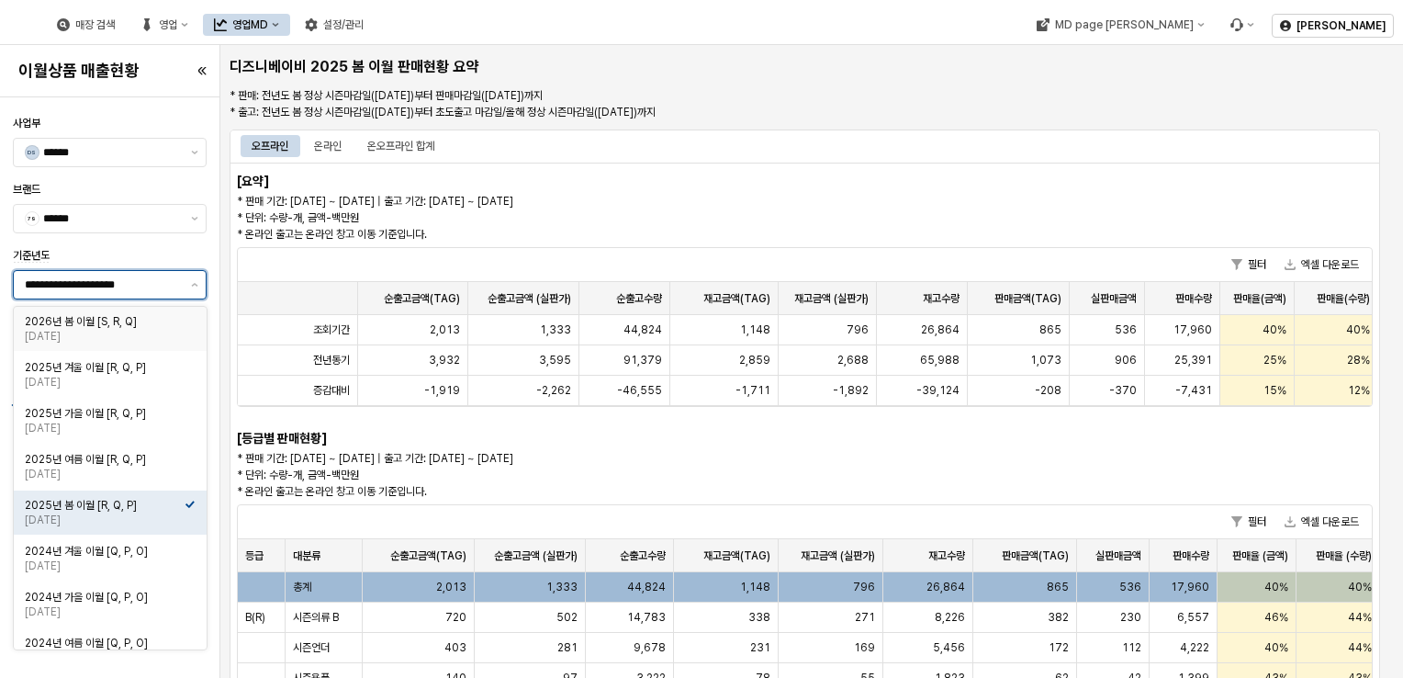
click at [125, 322] on div "2026년 봄 이월 [S, R, Q]" at bounding box center [105, 321] width 160 height 15
type input "**********"
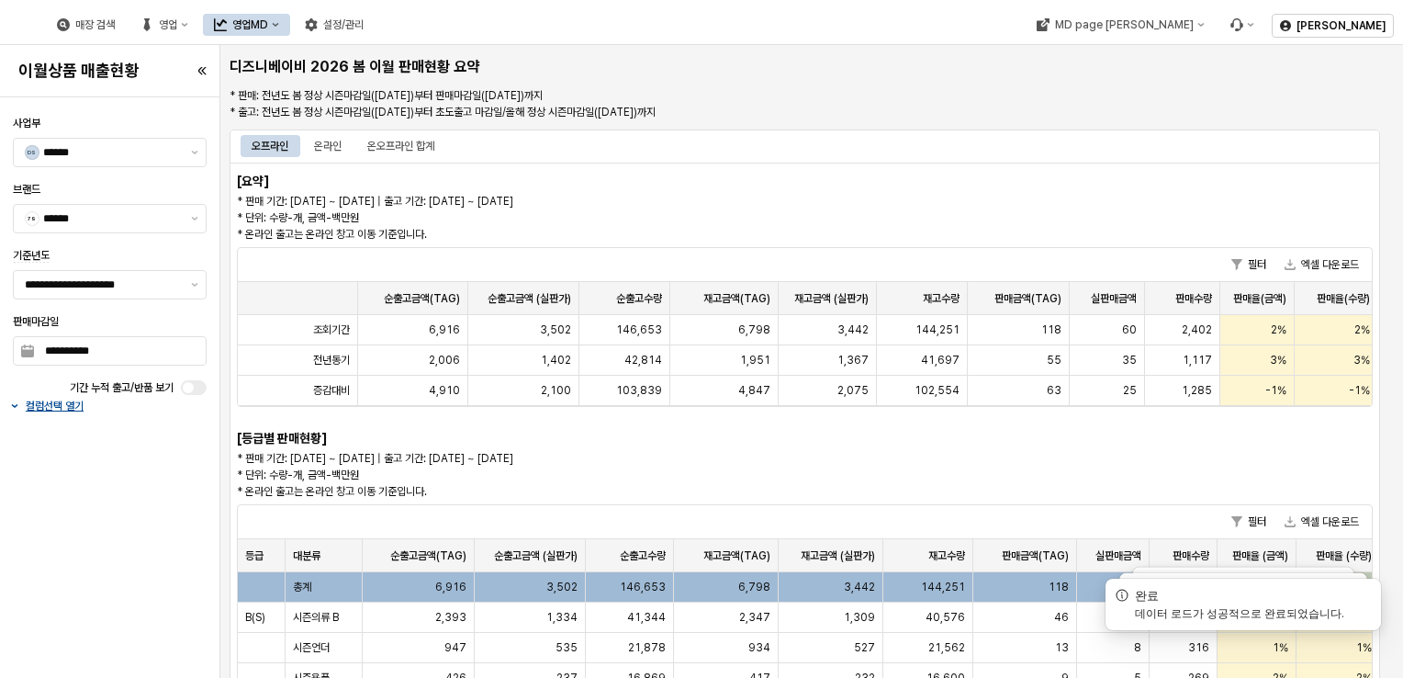
click at [537, 225] on p "* 판매 기간: 2025-06-15 ~ 2025-08-17 | 출고 기간: 2025-06-15 ~ 2025-09-30 * 단위: 수량-개, 금…" at bounding box center [661, 218] width 848 height 50
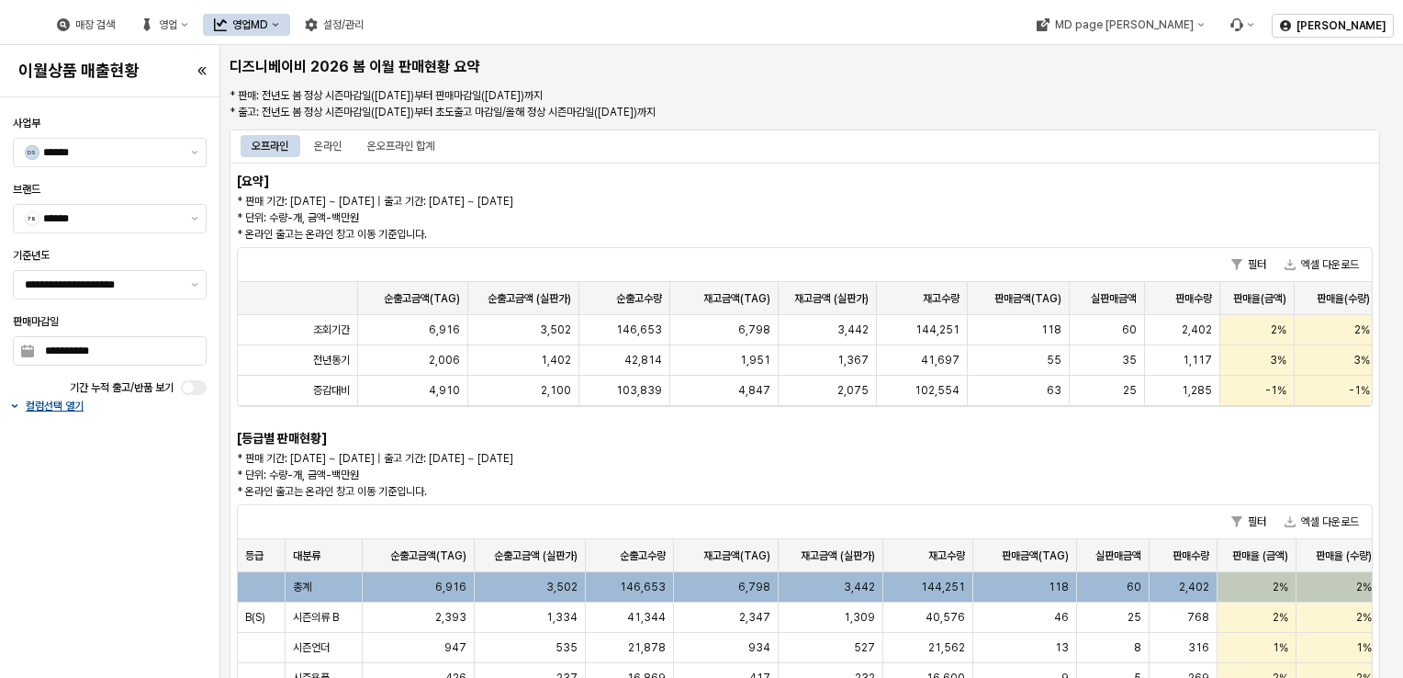
click at [962, 202] on p "* 판매 기간: 2025-06-15 ~ 2025-08-17 | 출고 기간: 2025-06-15 ~ 2025-09-30 * 단위: 수량-개, 금…" at bounding box center [661, 218] width 848 height 50
drag, startPoint x: 314, startPoint y: 191, endPoint x: 435, endPoint y: 215, distance: 123.5
click at [448, 185] on div "[요약] * 판매 기간: 2025-06-15 ~ 2025-08-17 | 출고 기간: 2025-06-15 ~ 2025-09-30 * 단위: 수량…" at bounding box center [805, 576] width 1151 height 826
click at [435, 215] on p "* 판매 기간: 2025-06-15 ~ 2025-08-17 | 출고 기간: 2025-06-15 ~ 2025-09-30 * 단위: 수량-개, 금…" at bounding box center [661, 218] width 848 height 50
drag, startPoint x: 334, startPoint y: 197, endPoint x: 485, endPoint y: 189, distance: 150.8
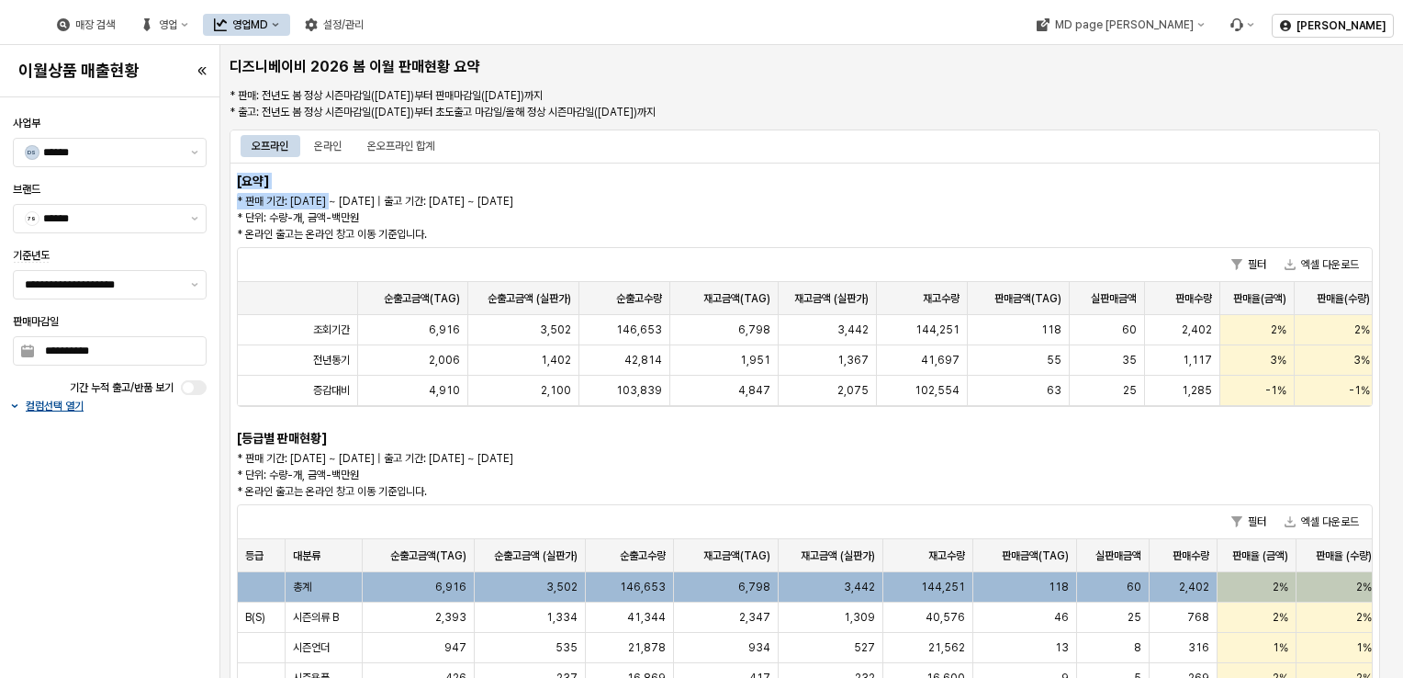
click at [485, 189] on div "[요약] * 판매 기간: 2025-06-15 ~ 2025-08-17 | 출고 기간: 2025-06-15 ~ 2025-09-30 * 단위: 수량…" at bounding box center [805, 576] width 1151 height 826
click at [485, 190] on div "[요약] * 판매 기간: 2025-06-15 ~ 2025-08-17 | 출고 기간: 2025-06-15 ~ 2025-09-30 * 단위: 수량…" at bounding box center [805, 576] width 1151 height 826
drag, startPoint x: 334, startPoint y: 221, endPoint x: 483, endPoint y: 193, distance: 151.5
click at [483, 193] on p "* 판매 기간: 2025-06-15 ~ 2025-08-17 | 출고 기간: 2025-06-15 ~ 2025-09-30 * 단위: 수량-개, 금…" at bounding box center [661, 218] width 848 height 50
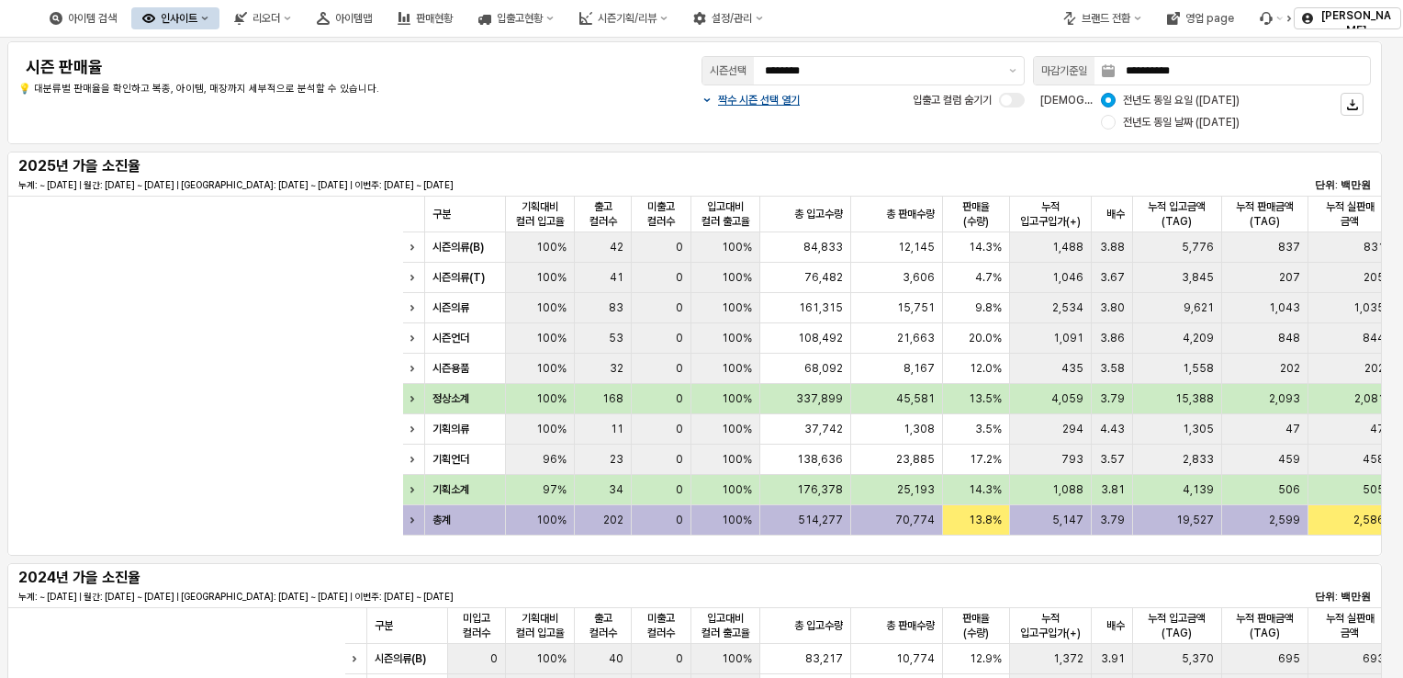
scroll to position [0, 755]
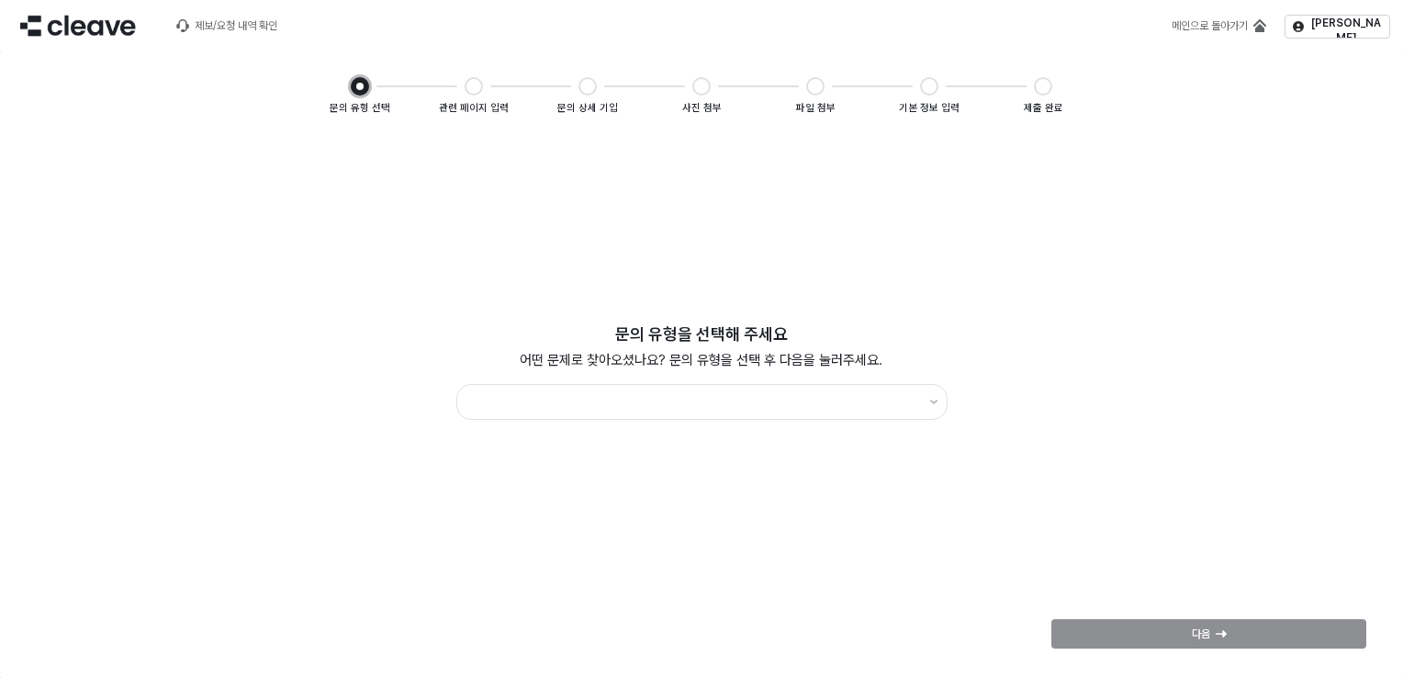
click at [893, 422] on div "App Frame" at bounding box center [702, 401] width 506 height 43
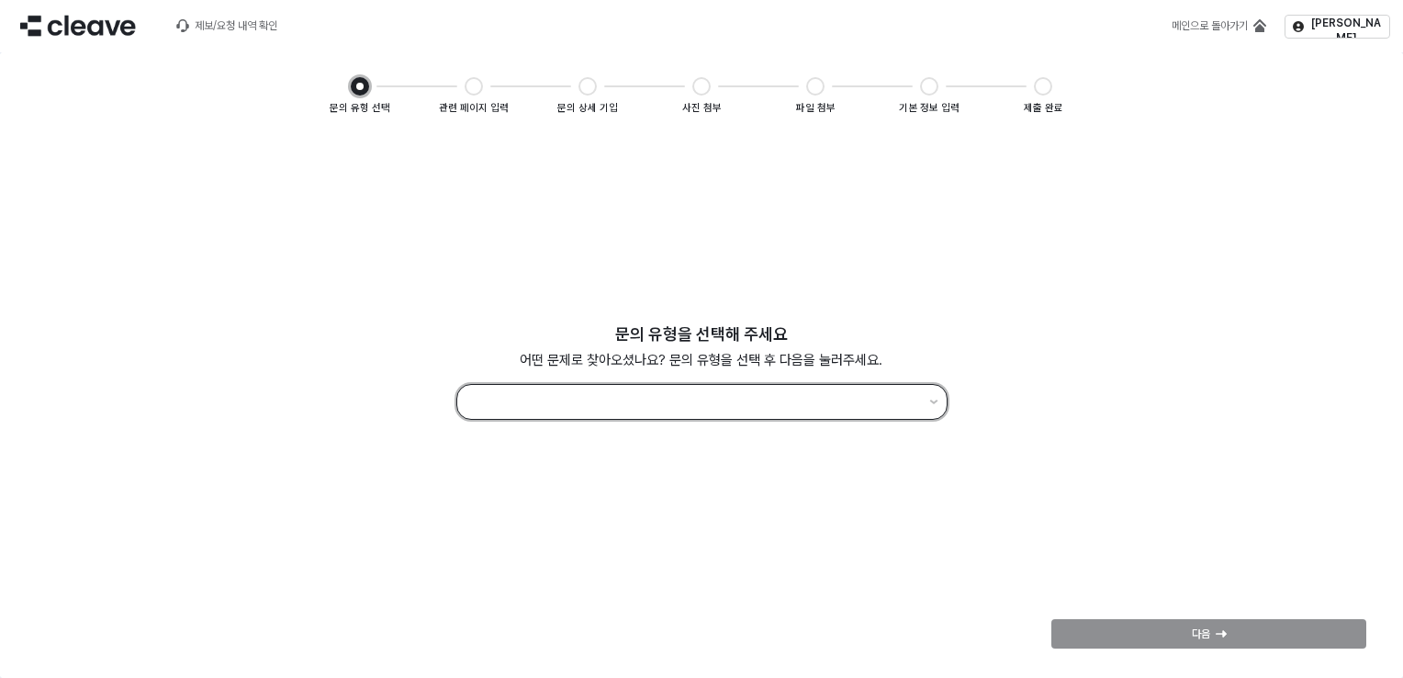
click at [905, 408] on input "App Frame" at bounding box center [693, 401] width 450 height 25
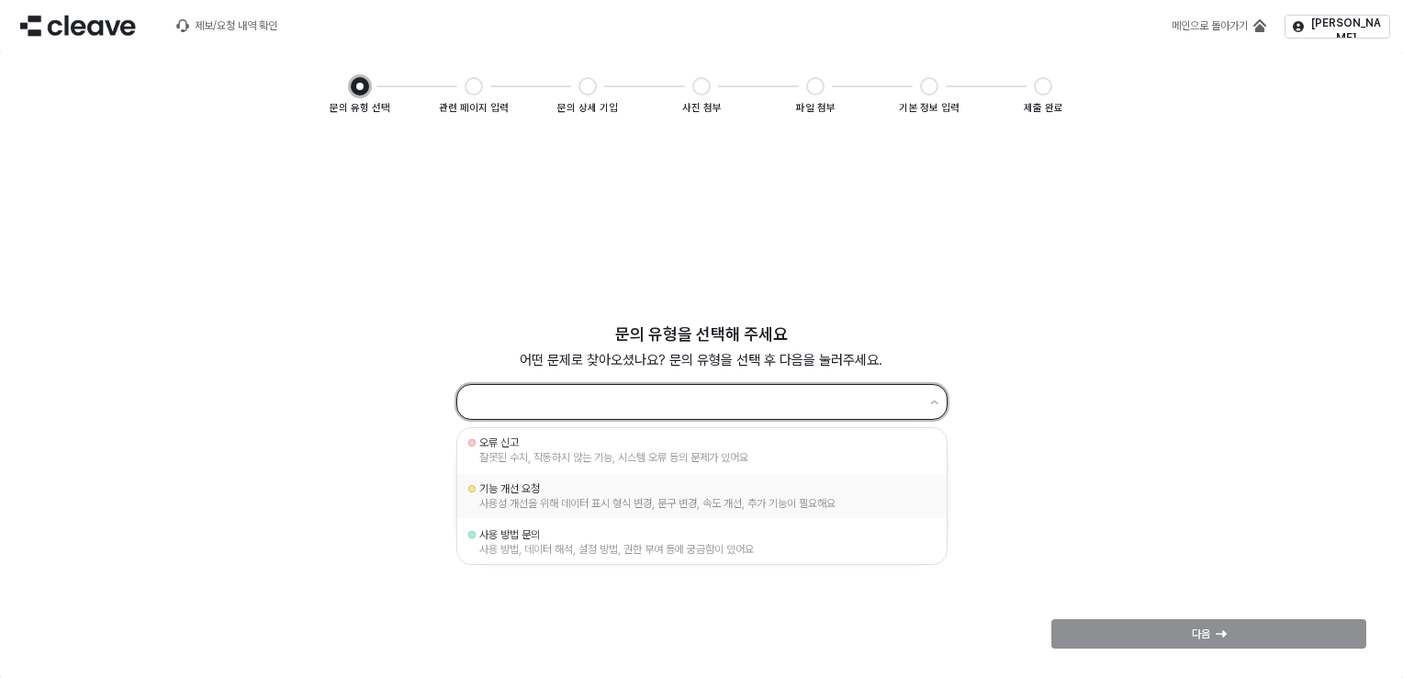
click at [665, 488] on div "기능 개선 요청" at bounding box center [701, 488] width 445 height 15
type input "********"
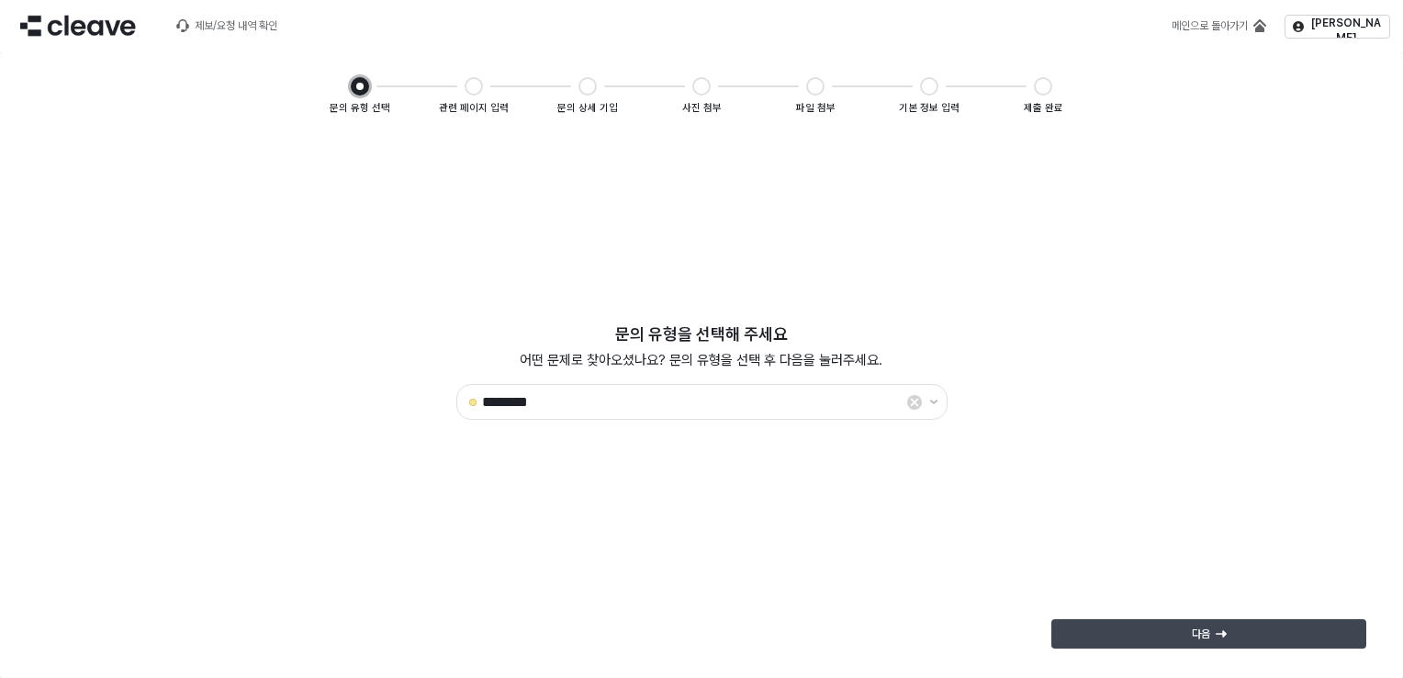
click at [1242, 645] on div "다음" at bounding box center [1209, 634] width 298 height 28
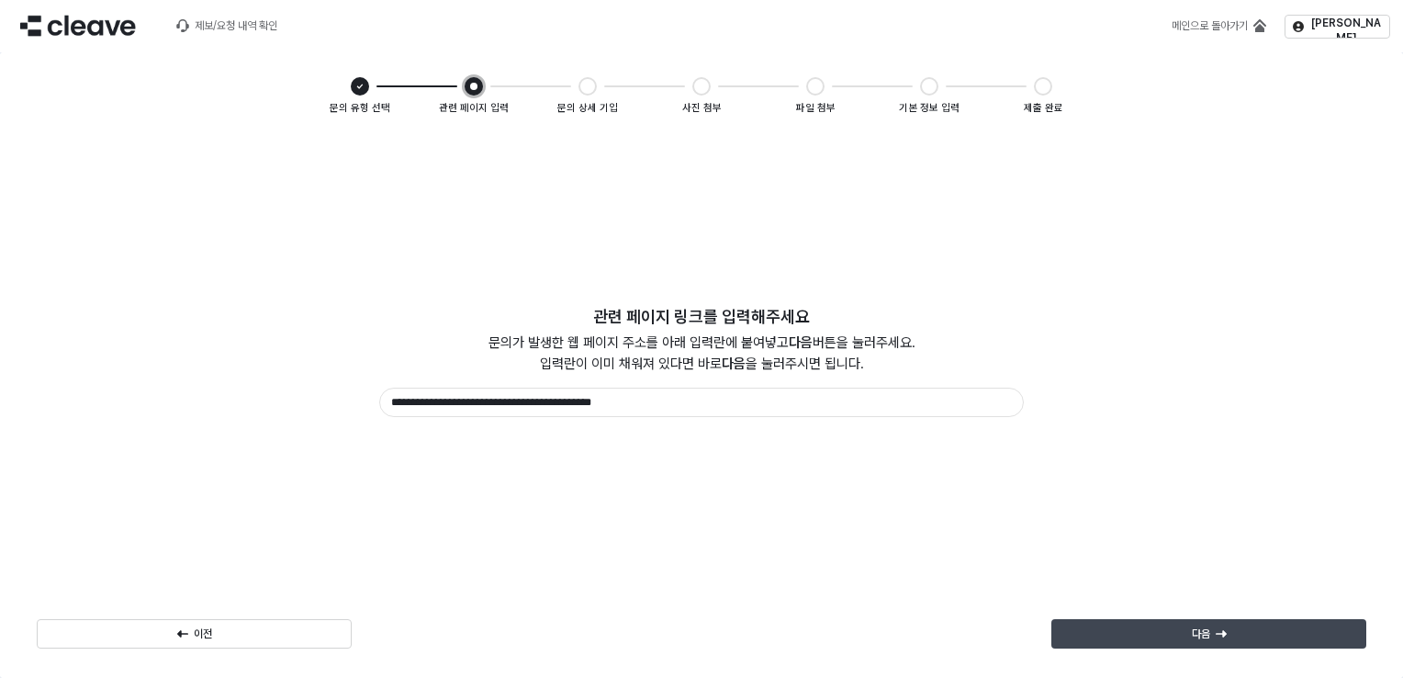
click at [1242, 639] on div "다음" at bounding box center [1209, 634] width 298 height 28
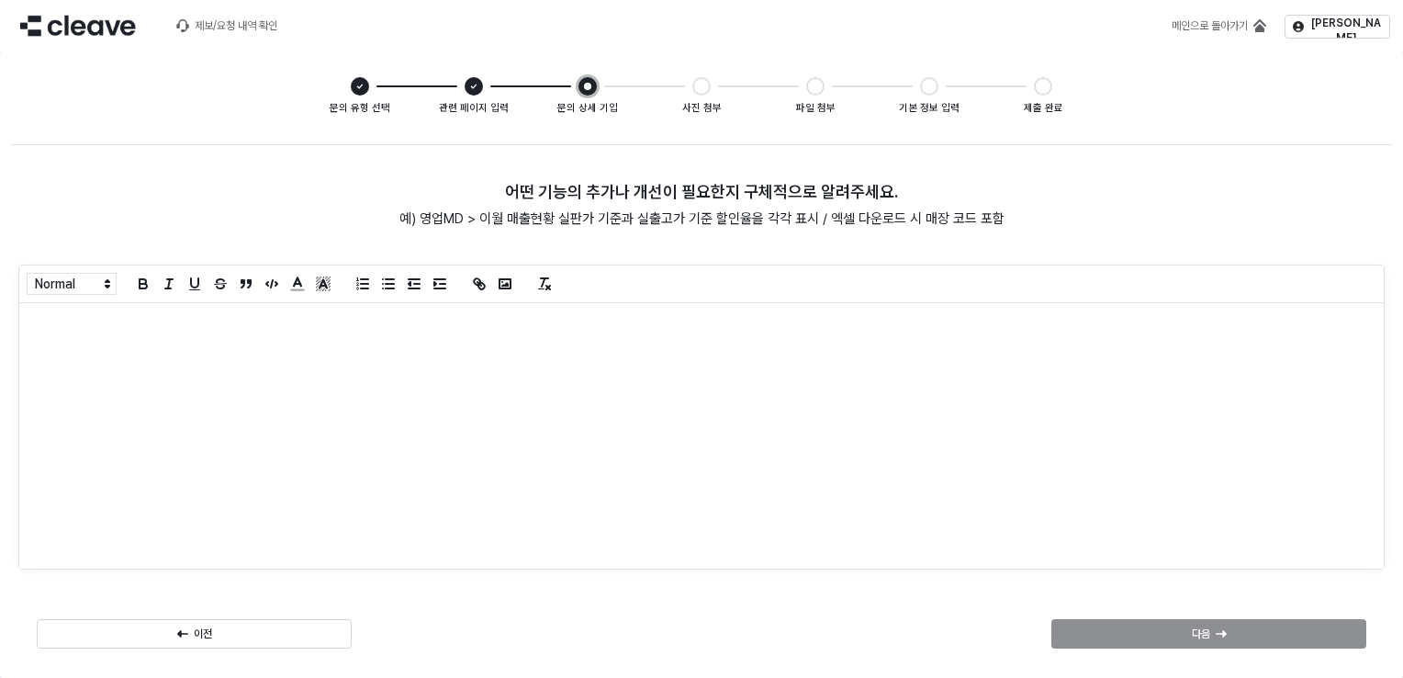
click at [375, 469] on div "App Frame" at bounding box center [701, 435] width 1365 height 265
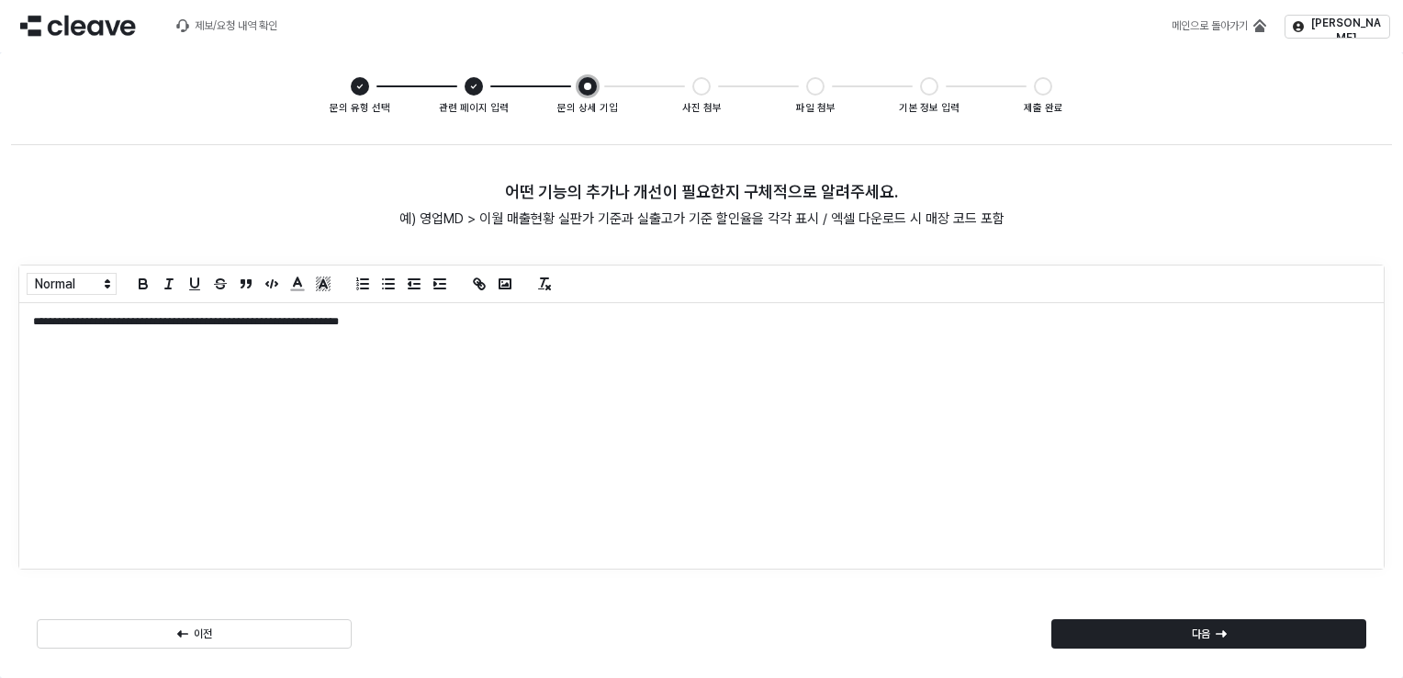
click at [643, 407] on div "**********" at bounding box center [701, 435] width 1365 height 265
click at [624, 329] on div "**********" at bounding box center [701, 435] width 1365 height 265
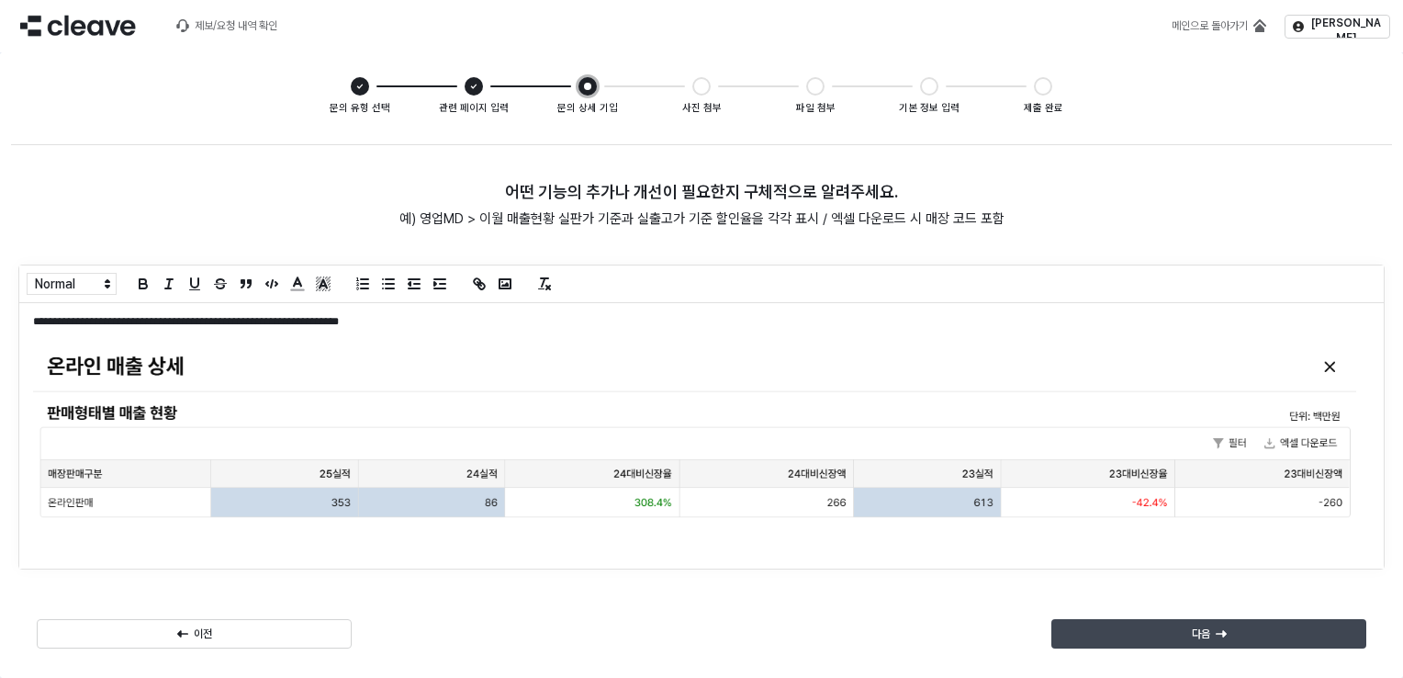
click at [1178, 626] on div "다음" at bounding box center [1209, 634] width 298 height 28
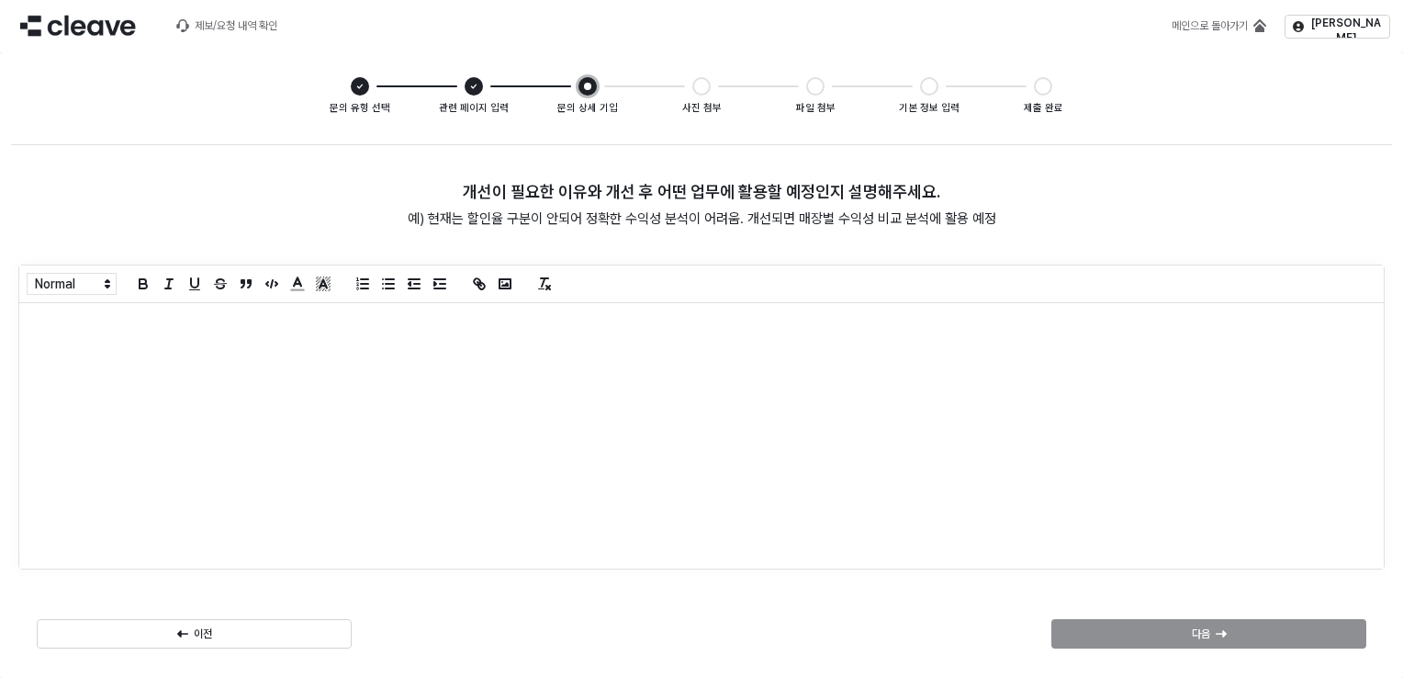
click at [792, 410] on div "App Frame" at bounding box center [701, 435] width 1365 height 265
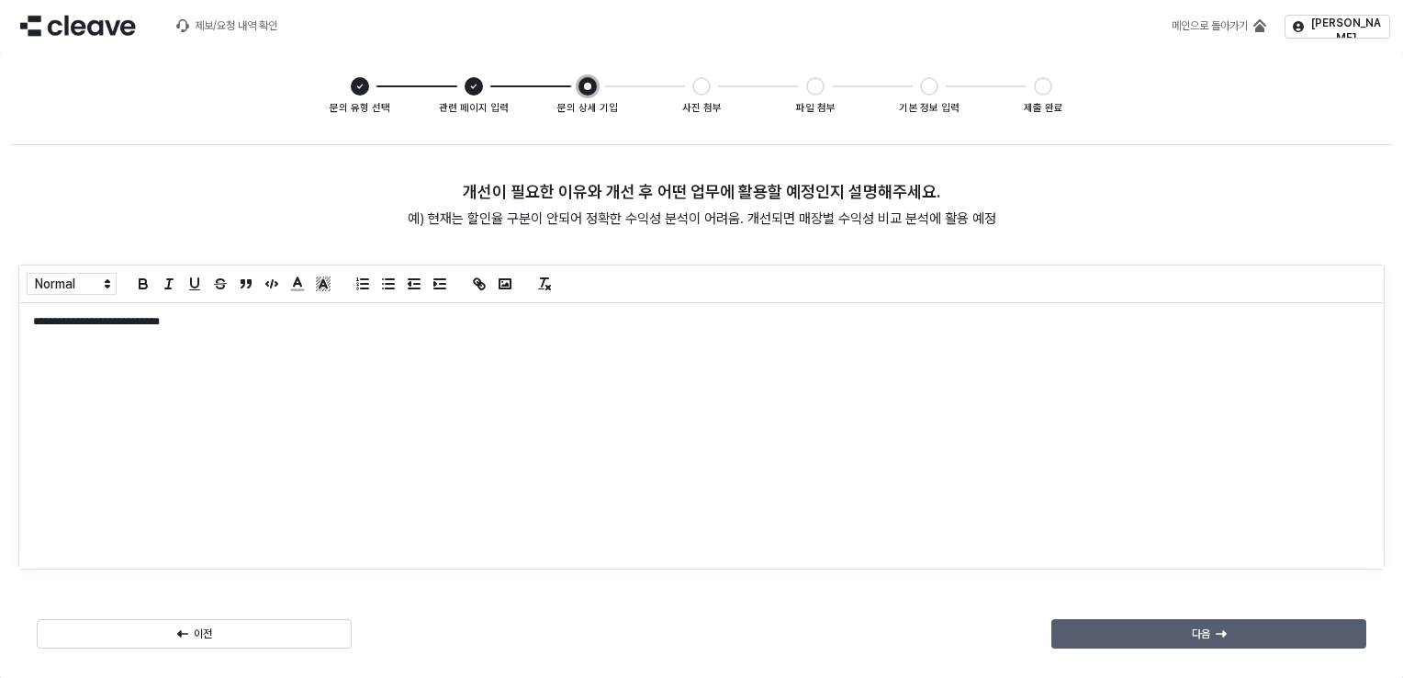
click at [1203, 641] on p "다음" at bounding box center [1201, 633] width 18 height 15
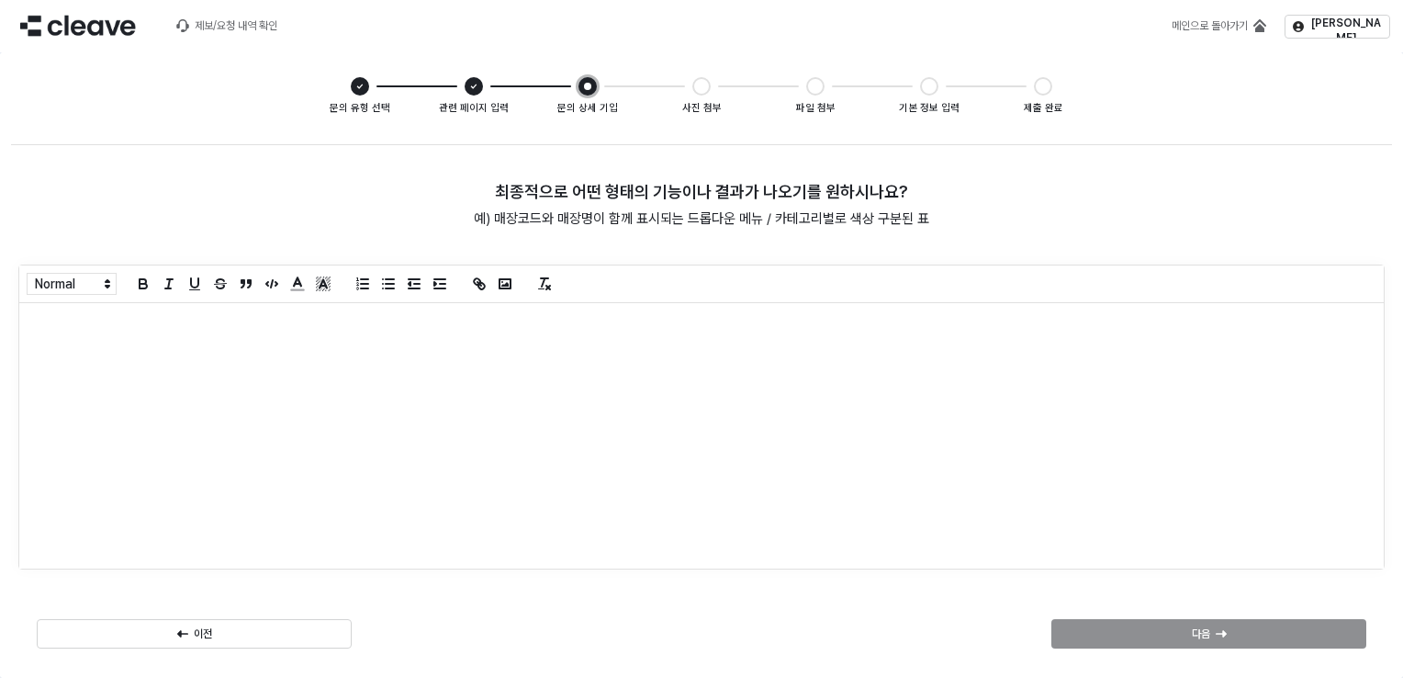
click at [632, 433] on div "App Frame" at bounding box center [701, 435] width 1365 height 265
click at [567, 376] on div "App Frame" at bounding box center [701, 435] width 1365 height 265
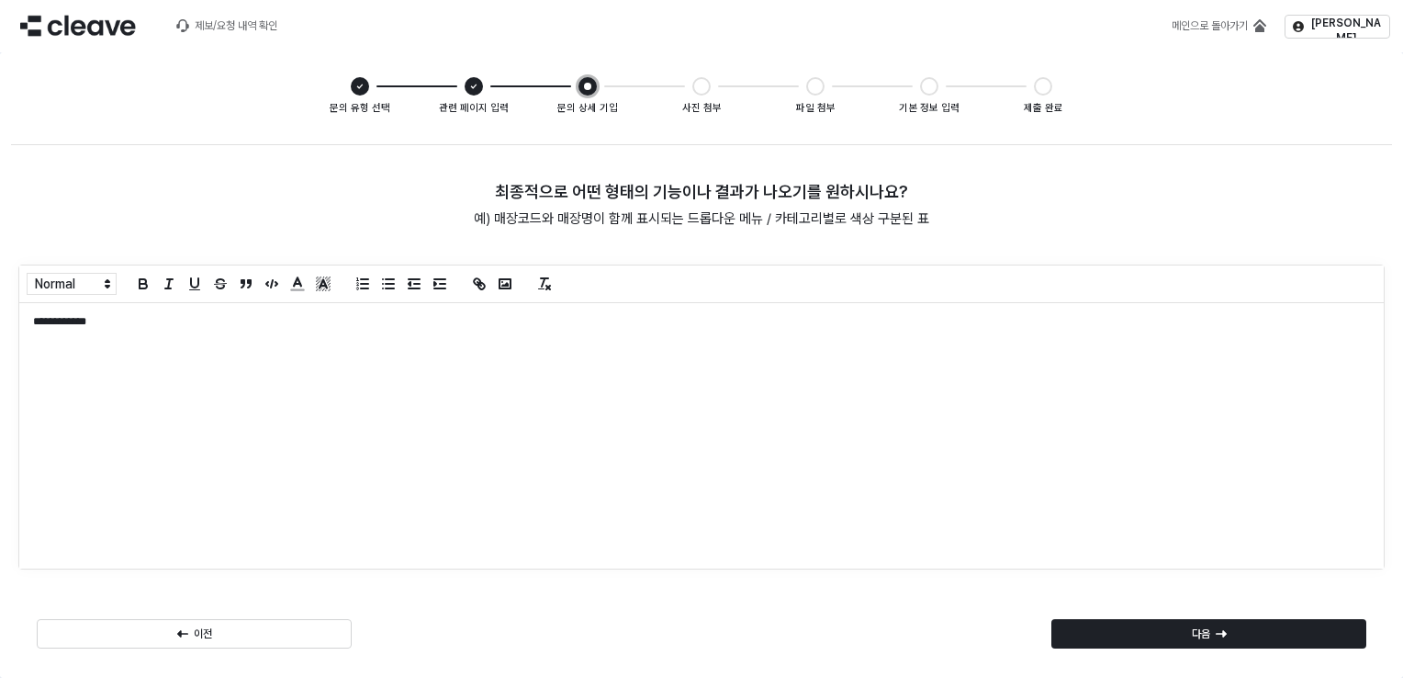
click at [1198, 653] on div "이전 다음" at bounding box center [701, 633] width 1366 height 59
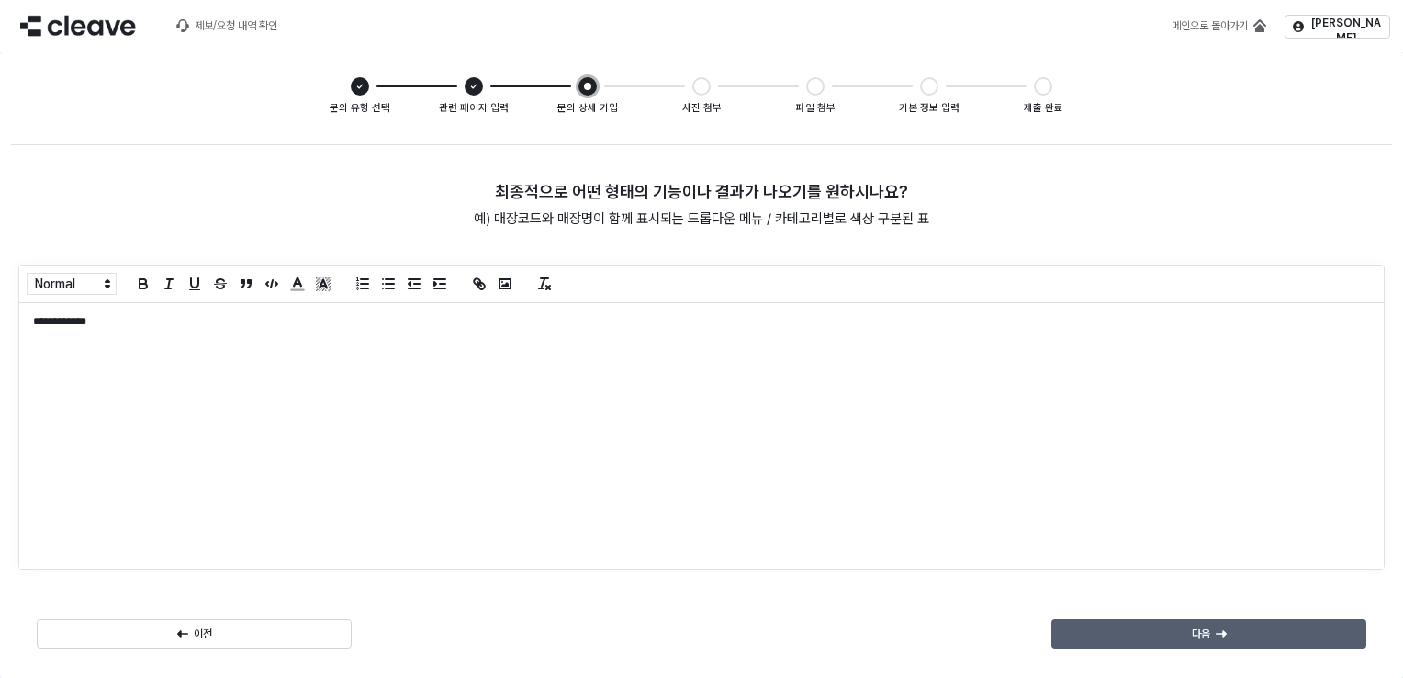
click at [1211, 627] on div "다음" at bounding box center [1209, 634] width 298 height 28
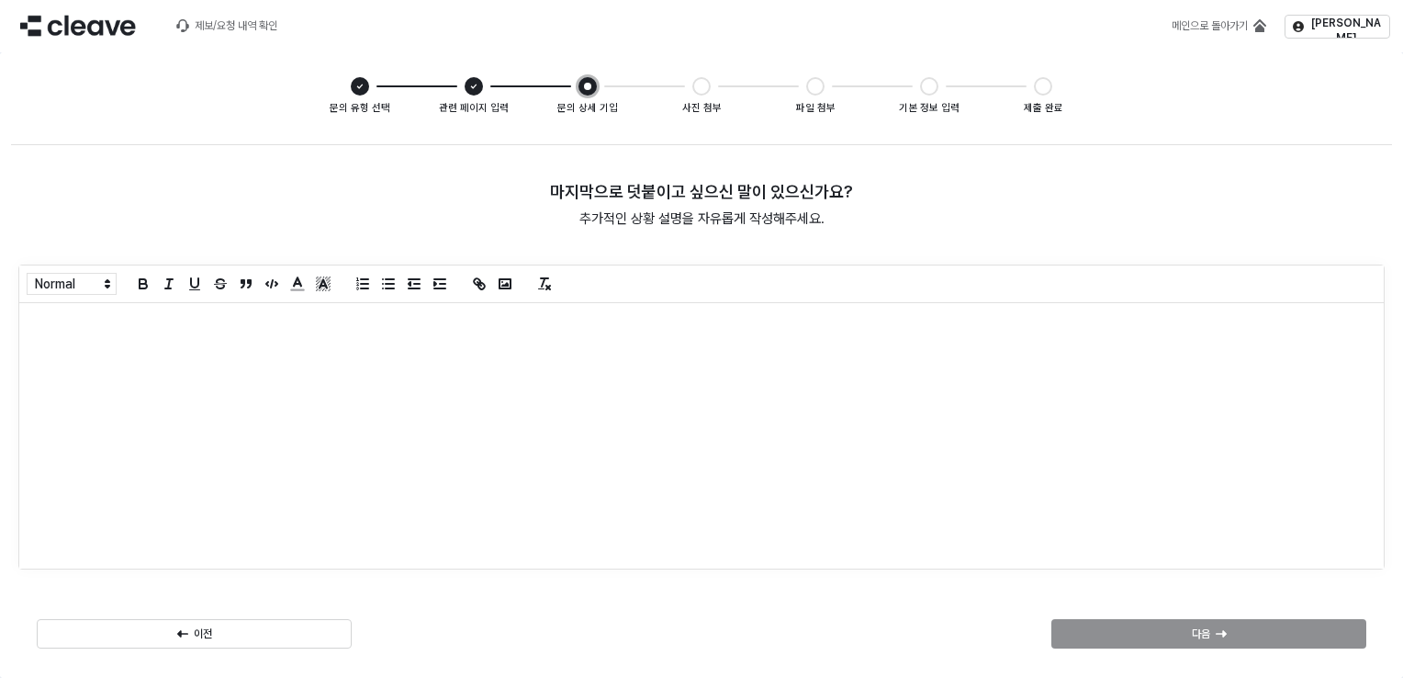
click at [590, 371] on div "App Frame" at bounding box center [701, 435] width 1365 height 265
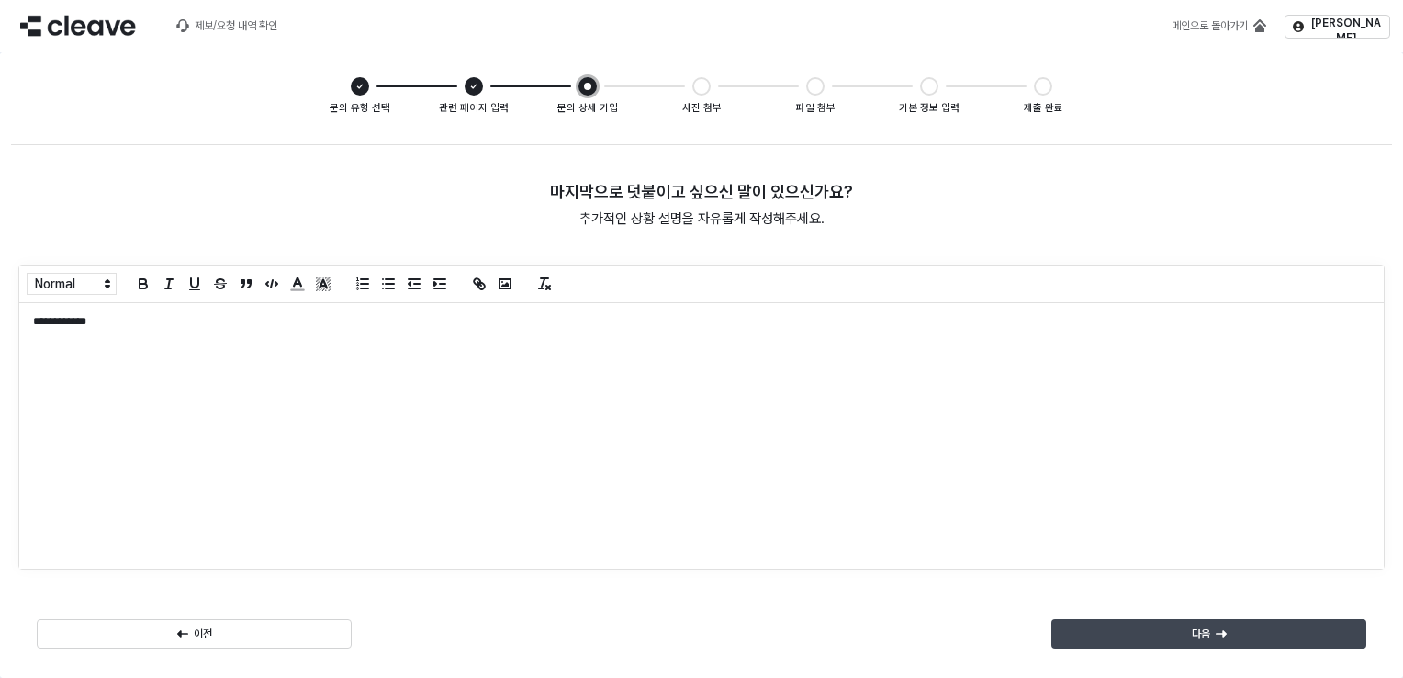
click at [1275, 637] on div "다음" at bounding box center [1209, 634] width 298 height 28
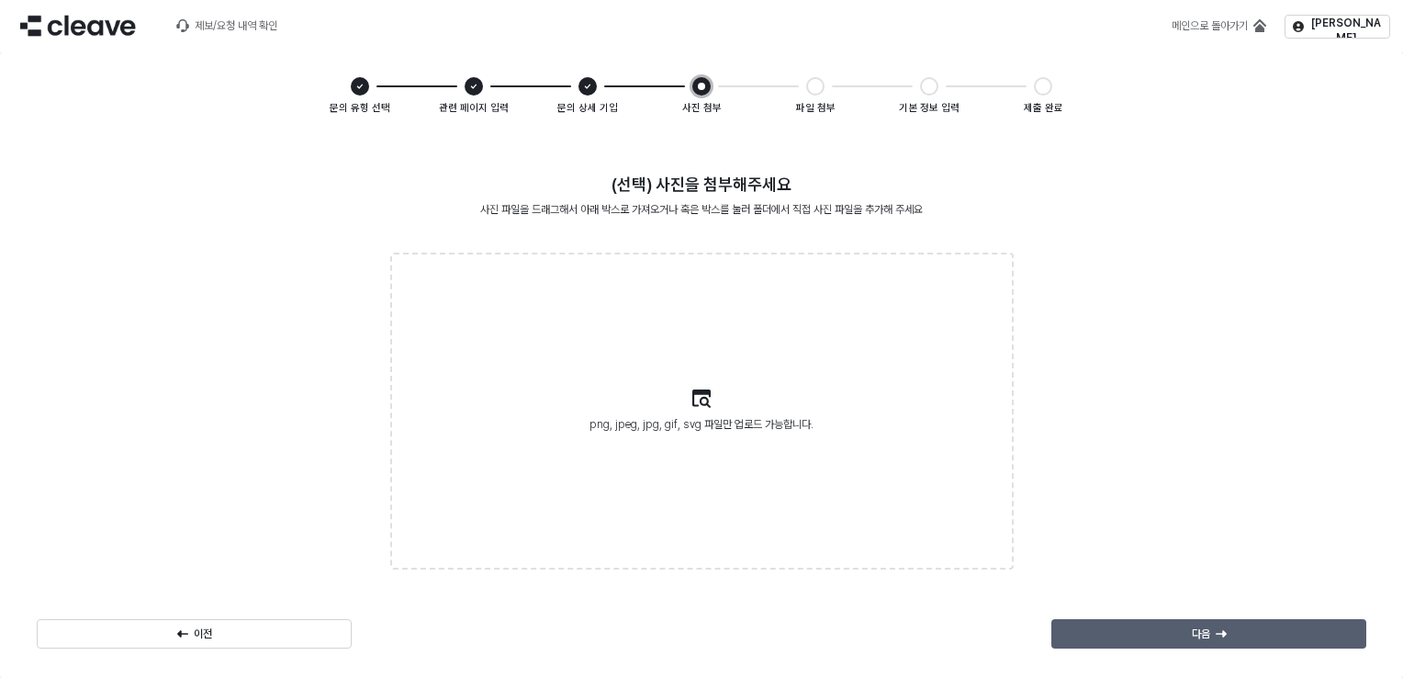
click at [1275, 637] on div "다음" at bounding box center [1209, 634] width 298 height 28
click at [1246, 632] on div "다음" at bounding box center [1209, 634] width 298 height 28
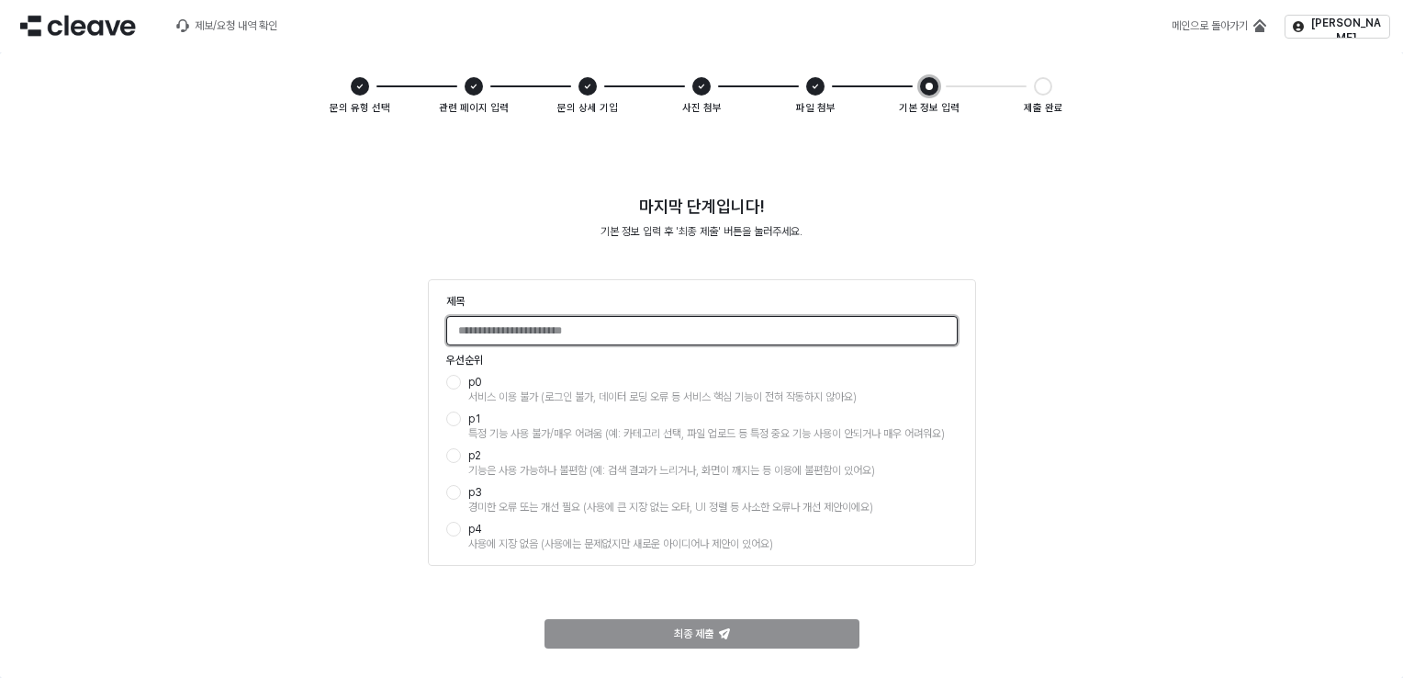
click at [514, 331] on input "제목" at bounding box center [702, 331] width 510 height 28
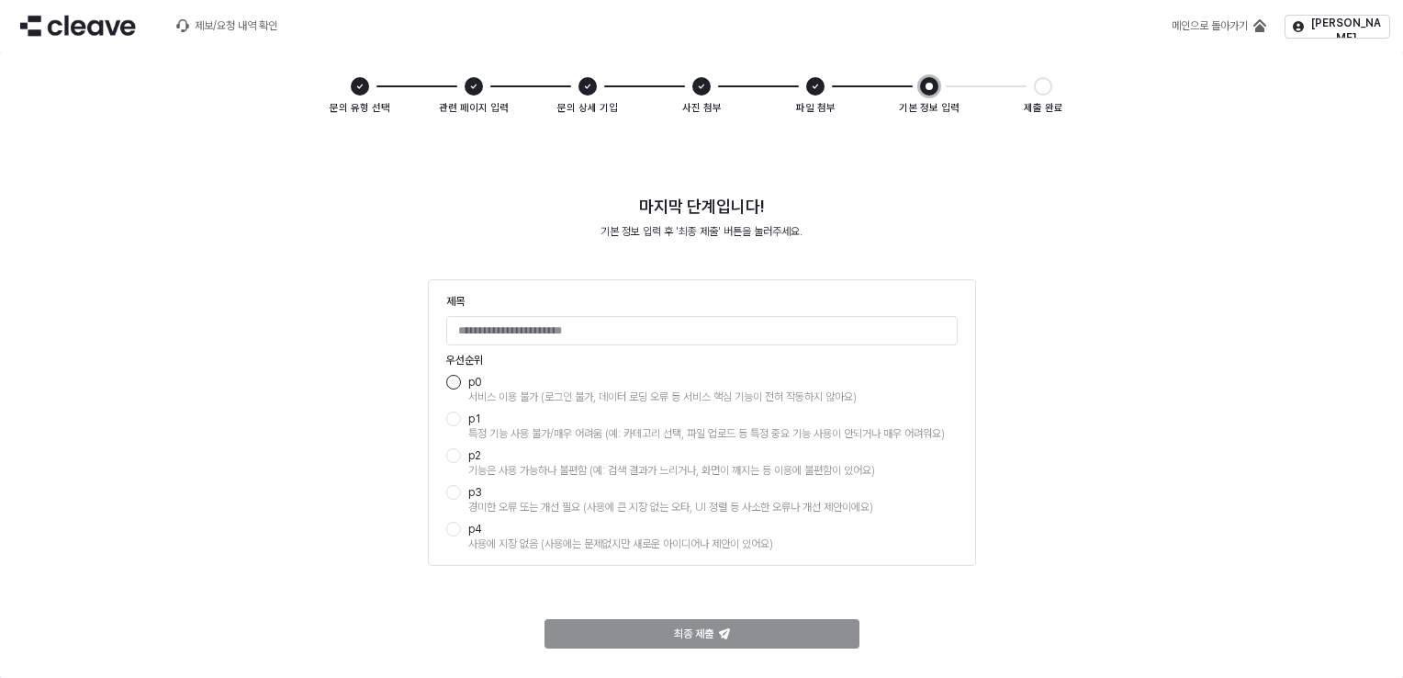
click at [455, 385] on div "App Frame" at bounding box center [453, 382] width 15 height 15
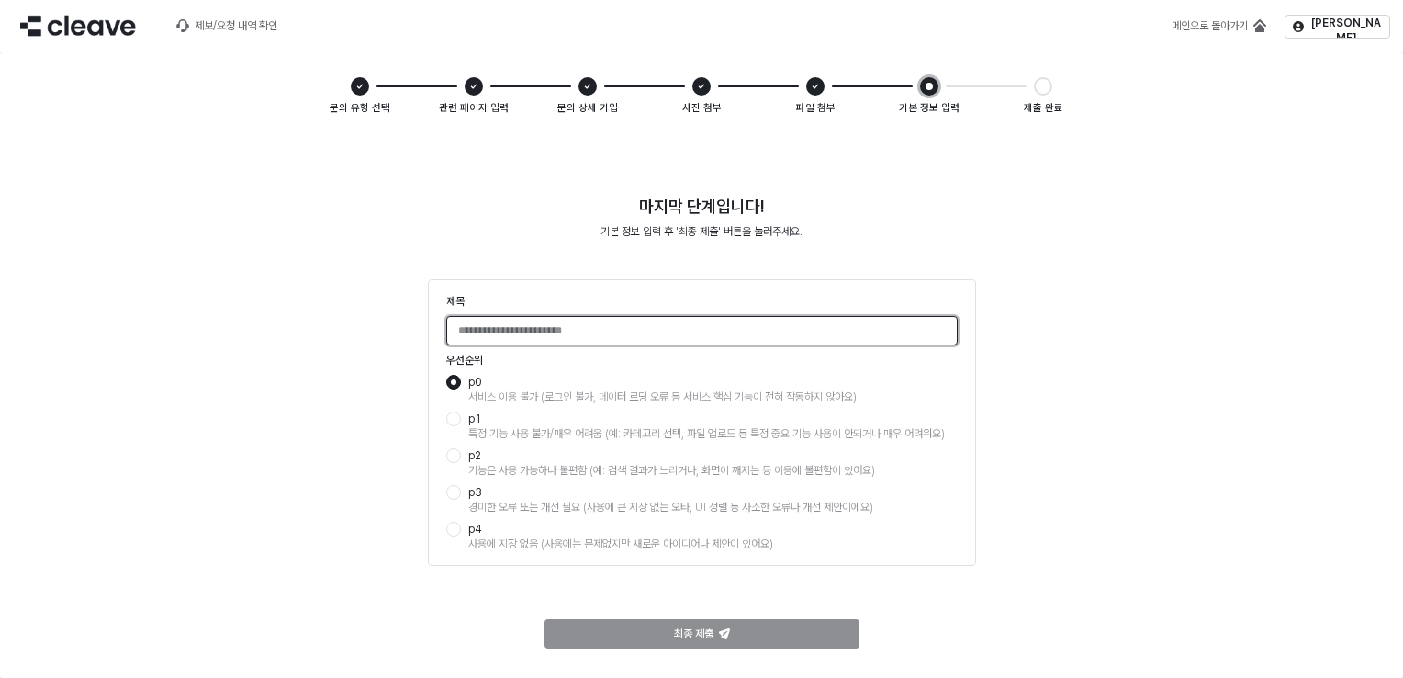
click at [673, 335] on input "제목" at bounding box center [702, 331] width 510 height 28
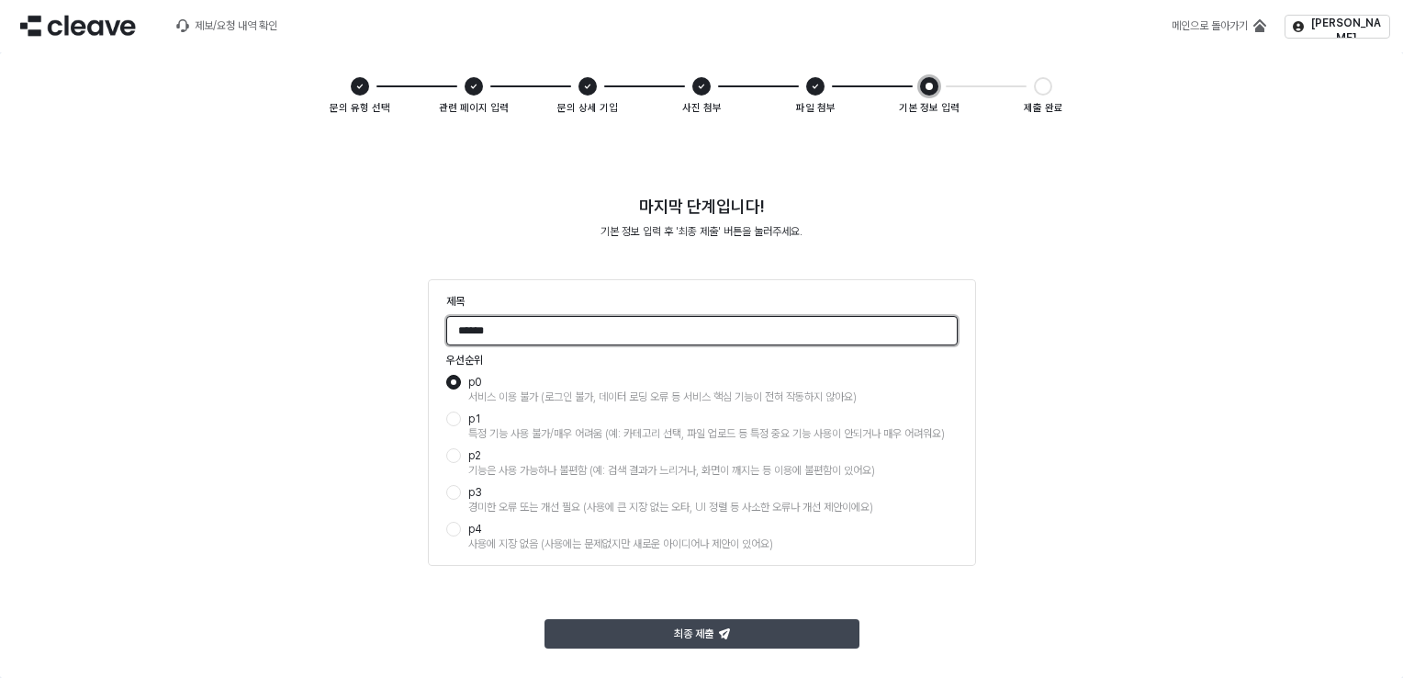
type input "******"
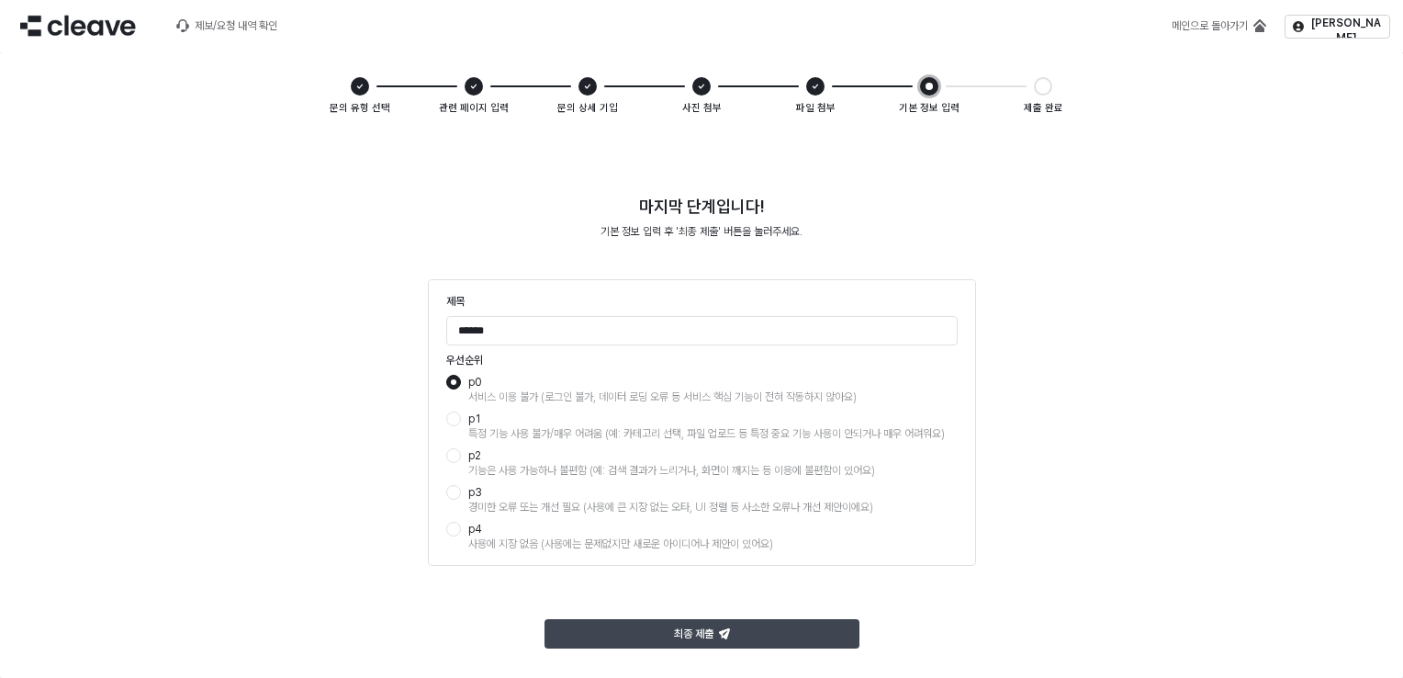
click at [697, 630] on p "최종 제출" at bounding box center [693, 633] width 39 height 15
